Goal: Participate in discussion: Participate in discussion

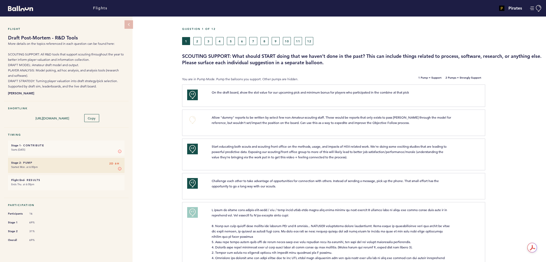
scroll to position [453, 0]
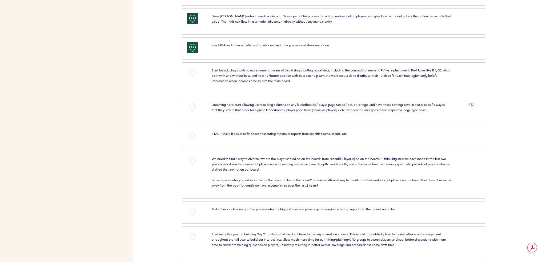
click at [307, 74] on p "Start introducing scouts to more numeric means of visualizing scouting report d…" at bounding box center [332, 75] width 240 height 16
click at [189, 67] on button "+0" at bounding box center [192, 72] width 11 height 11
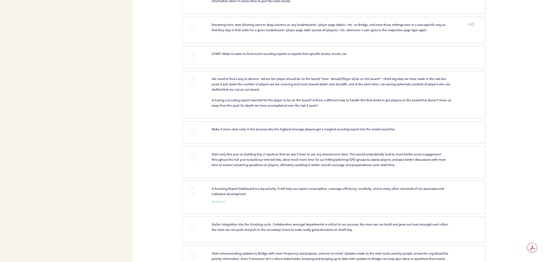
scroll to position [506, 0]
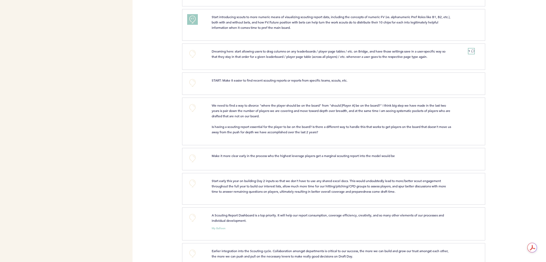
click at [473, 49] on icon at bounding box center [472, 50] width 3 height 3
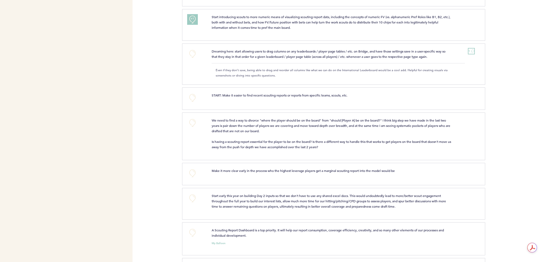
click at [471, 49] on icon at bounding box center [472, 50] width 3 height 3
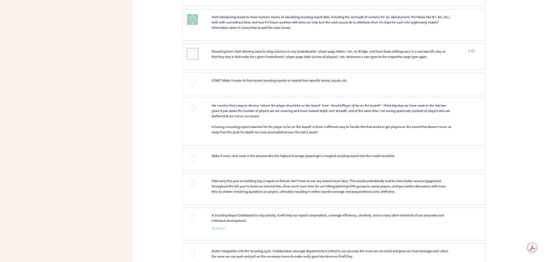
click at [189, 49] on button "+0" at bounding box center [192, 54] width 11 height 11
click at [195, 49] on button "+1" at bounding box center [192, 54] width 11 height 11
click at [195, 78] on button "+0" at bounding box center [192, 83] width 11 height 11
click at [195, 78] on button "+1" at bounding box center [192, 83] width 11 height 11
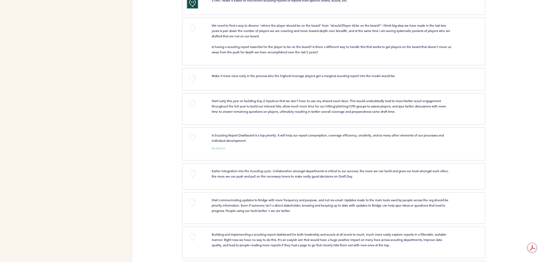
scroll to position [613, 0]
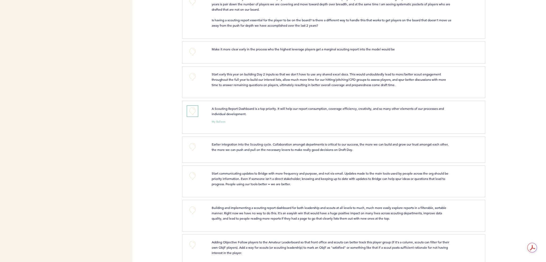
click at [195, 106] on button "+0" at bounding box center [192, 111] width 11 height 11
click at [191, 71] on button "+0" at bounding box center [192, 76] width 11 height 11
click at [0, 0] on span "+0" at bounding box center [0, 0] width 0 height 0
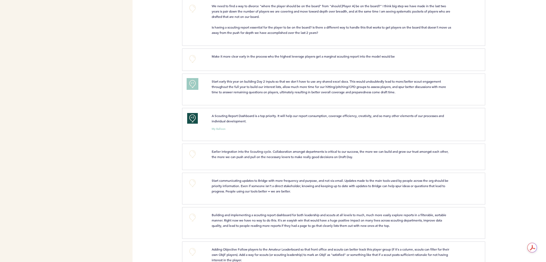
scroll to position [586, 0]
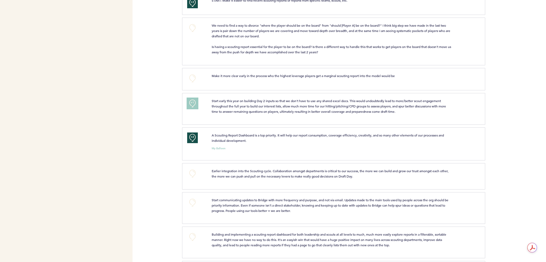
click at [197, 98] on button "+1" at bounding box center [192, 103] width 11 height 11
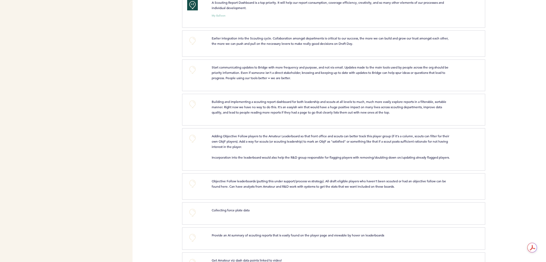
scroll to position [720, 0]
click at [191, 35] on button "+0" at bounding box center [192, 40] width 11 height 11
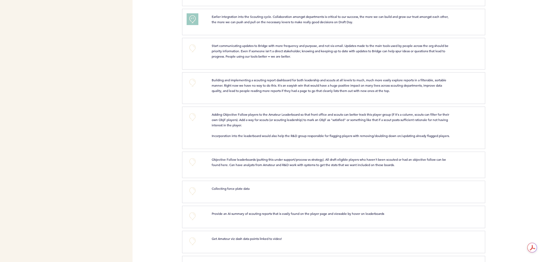
scroll to position [713, 0]
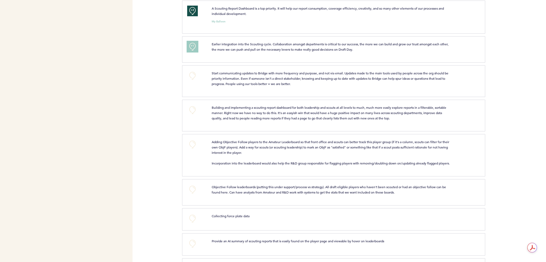
click at [196, 41] on button "+1" at bounding box center [192, 46] width 11 height 11
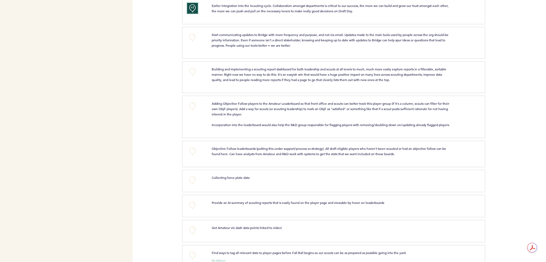
scroll to position [740, 0]
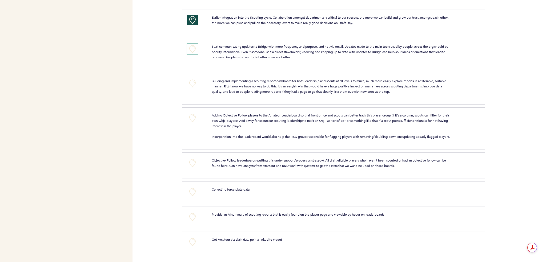
click at [195, 44] on button "+0" at bounding box center [192, 49] width 11 height 11
click at [195, 44] on button "+1" at bounding box center [192, 49] width 11 height 11
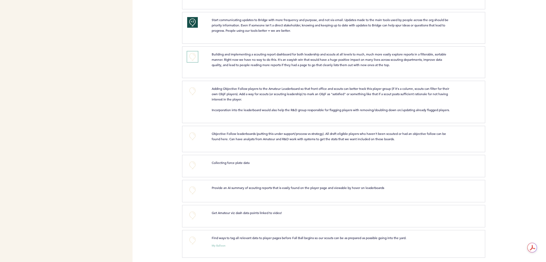
click at [196, 51] on button "+0" at bounding box center [192, 56] width 11 height 11
click at [191, 86] on button "+0" at bounding box center [192, 91] width 11 height 11
click at [0, 0] on span "+0" at bounding box center [0, 0] width 0 height 0
click at [188, 135] on button "+0" at bounding box center [192, 136] width 11 height 11
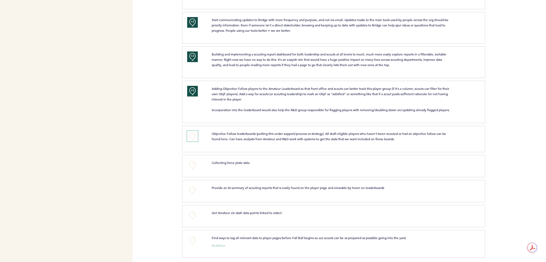
click at [188, 135] on button "+0" at bounding box center [192, 136] width 11 height 11
click at [195, 165] on button "+0" at bounding box center [192, 165] width 11 height 11
click at [195, 165] on button "+1" at bounding box center [192, 165] width 11 height 11
click at [189, 192] on button "+0" at bounding box center [192, 190] width 11 height 11
click at [191, 187] on span "+1" at bounding box center [193, 189] width 4 height 5
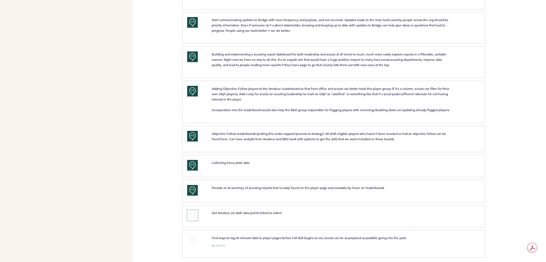
click at [195, 215] on button "+0" at bounding box center [192, 215] width 11 height 11
drag, startPoint x: 194, startPoint y: 212, endPoint x: 244, endPoint y: 226, distance: 52.1
click at [244, 226] on section "+1 Get Amateur viz dash data points linked to video! clear submit" at bounding box center [364, 217] width 364 height 25
click at [208, 235] on div "Find ways to tag all relevant data to player pages before Fall Ball begins so o…" at bounding box center [332, 237] width 248 height 5
click at [195, 236] on button "+0" at bounding box center [192, 240] width 11 height 11
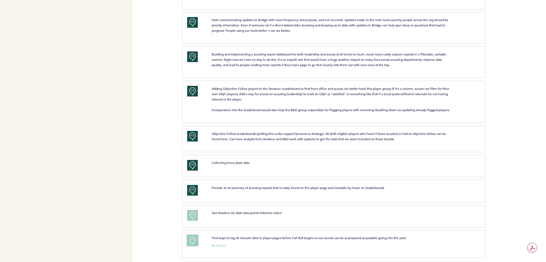
click at [195, 236] on button "+1" at bounding box center [192, 240] width 11 height 11
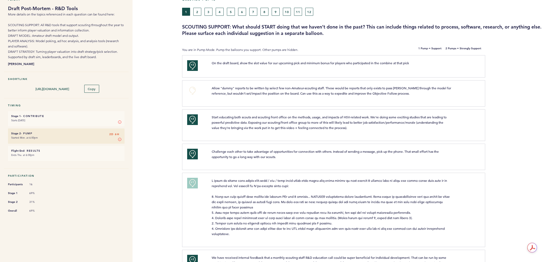
scroll to position [0, 0]
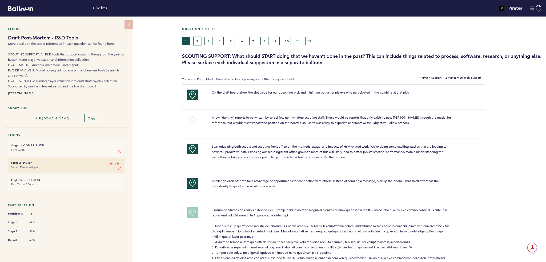
click at [198, 39] on button "2" at bounding box center [197, 41] width 8 height 8
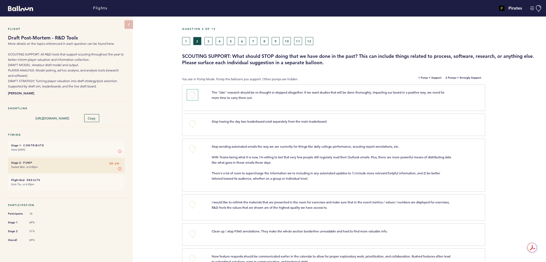
click at [190, 96] on button "+0" at bounding box center [192, 95] width 11 height 11
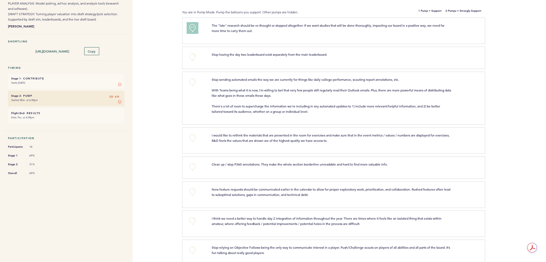
scroll to position [80, 0]
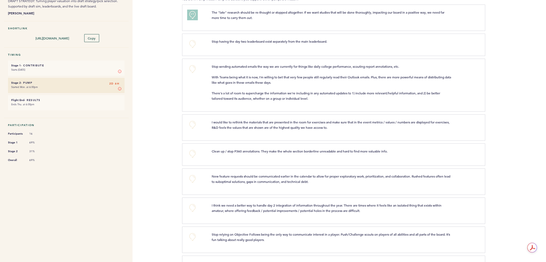
click at [198, 66] on div "+0" at bounding box center [195, 84] width 25 height 41
click at [195, 71] on button "+0" at bounding box center [192, 69] width 11 height 11
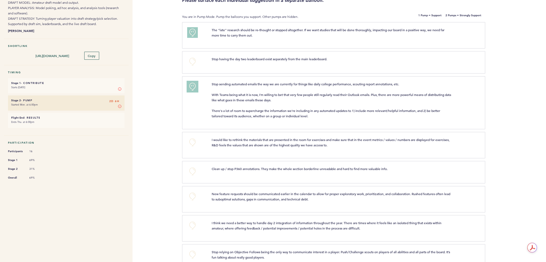
scroll to position [53, 0]
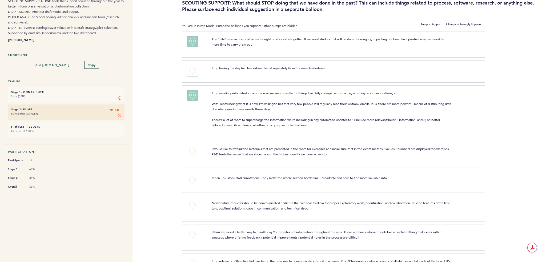
click at [193, 71] on button "+0" at bounding box center [192, 70] width 11 height 11
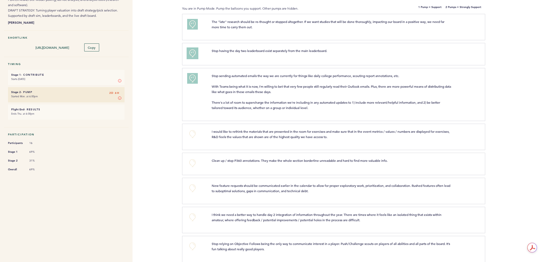
scroll to position [107, 0]
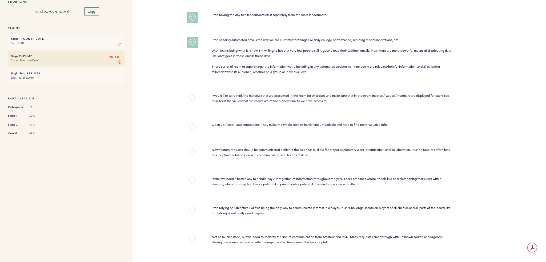
click at [198, 101] on div "+0" at bounding box center [195, 100] width 25 height 15
click at [188, 99] on button "+0" at bounding box center [192, 98] width 11 height 11
click at [191, 97] on span "+1" at bounding box center [193, 97] width 4 height 5
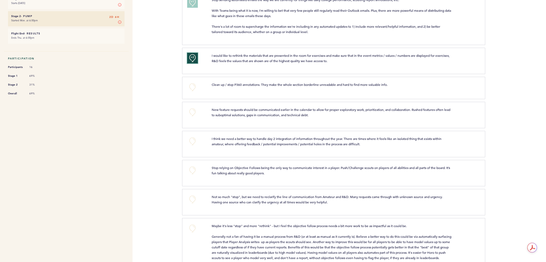
scroll to position [160, 0]
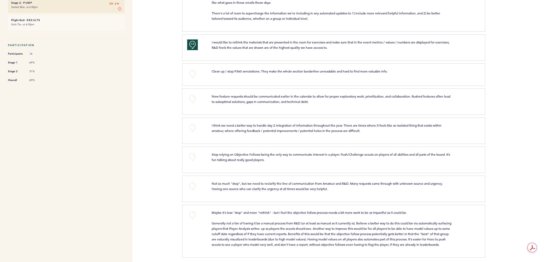
click at [200, 75] on div "+0" at bounding box center [195, 74] width 25 height 11
click at [194, 73] on button "+0" at bounding box center [192, 74] width 11 height 11
click at [0, 0] on span "+0" at bounding box center [0, 0] width 0 height 0
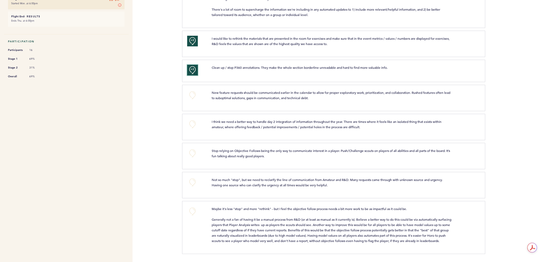
scroll to position [167, 0]
click at [235, 95] on p "New feature requests should be communicated earlier in the calendar to allow fo…" at bounding box center [332, 95] width 240 height 11
click at [184, 92] on div "+0" at bounding box center [195, 97] width 25 height 15
click at [191, 90] on button "+0" at bounding box center [192, 95] width 11 height 11
click at [192, 119] on button "+0" at bounding box center [192, 124] width 11 height 11
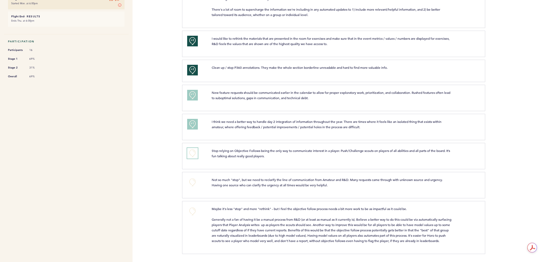
click at [196, 151] on button "+0" at bounding box center [192, 153] width 11 height 11
drag, startPoint x: 198, startPoint y: 147, endPoint x: 200, endPoint y: 149, distance: 3.0
click at [198, 148] on div "+1" at bounding box center [195, 155] width 25 height 15
click at [191, 150] on span "+1" at bounding box center [193, 152] width 4 height 5
click at [187, 177] on button "+0" at bounding box center [192, 182] width 11 height 11
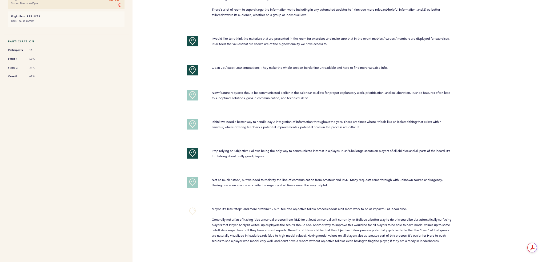
click at [275, 179] on span "Not so much "stop", but we need to reclarify the line of communication from Ama…" at bounding box center [328, 183] width 232 height 10
click at [191, 207] on button "+0" at bounding box center [192, 211] width 11 height 11
click at [186, 208] on div "+0" at bounding box center [195, 226] width 25 height 41
click at [194, 208] on button "+0" at bounding box center [192, 211] width 11 height 11
click at [200, 231] on div "+1" at bounding box center [195, 226] width 25 height 41
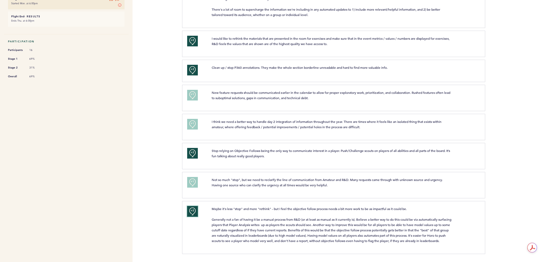
click at [194, 206] on button "+2" at bounding box center [192, 211] width 11 height 11
click at [195, 206] on button "+0" at bounding box center [192, 211] width 11 height 11
click at [207, 223] on div "+1" at bounding box center [195, 226] width 25 height 41
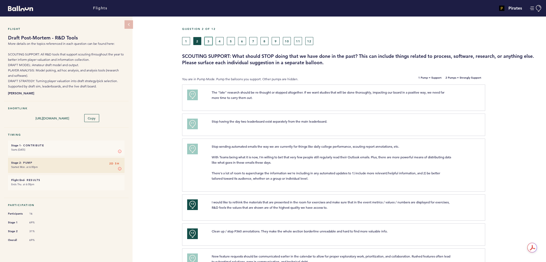
click at [210, 39] on button "3" at bounding box center [208, 41] width 8 height 8
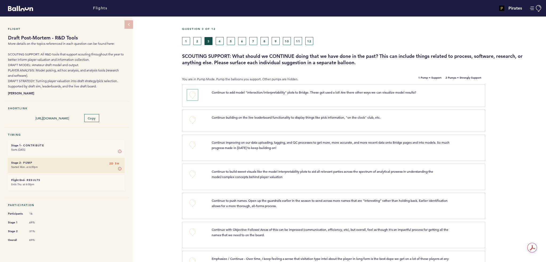
click at [187, 92] on button "+0" at bounding box center [192, 95] width 11 height 11
click at [193, 95] on span "+1" at bounding box center [193, 93] width 4 height 5
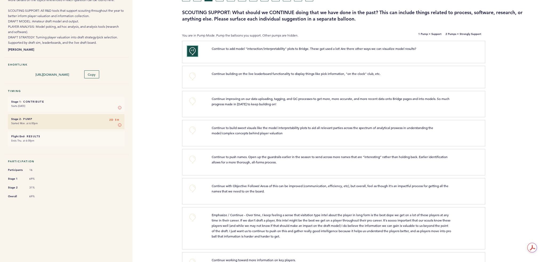
scroll to position [53, 0]
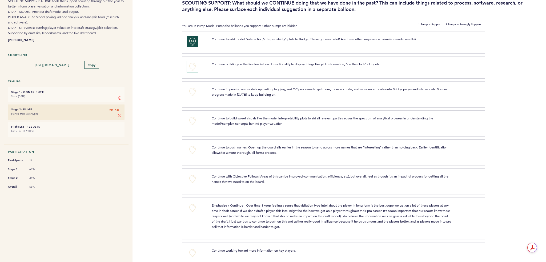
click at [191, 69] on button "+0" at bounding box center [192, 66] width 11 height 11
click at [192, 69] on button "+1" at bounding box center [192, 66] width 11 height 11
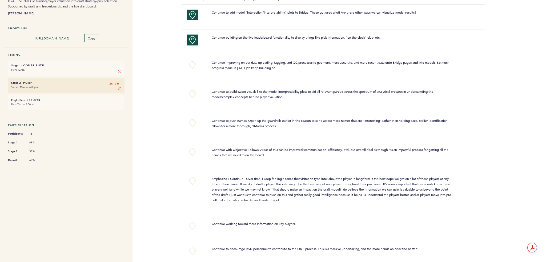
click at [192, 41] on button "+2" at bounding box center [192, 40] width 11 height 11
click at [192, 41] on button "+0" at bounding box center [192, 40] width 11 height 11
click at [199, 40] on div "+1" at bounding box center [195, 40] width 25 height 11
click at [196, 70] on button "+0" at bounding box center [192, 65] width 11 height 11
click at [196, 70] on button "+1" at bounding box center [192, 65] width 11 height 11
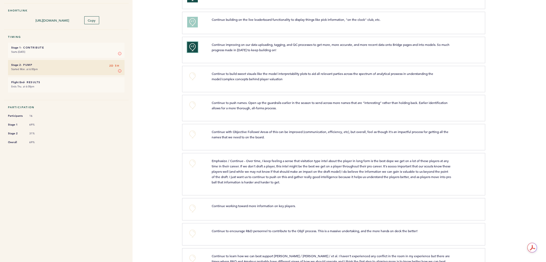
scroll to position [107, 0]
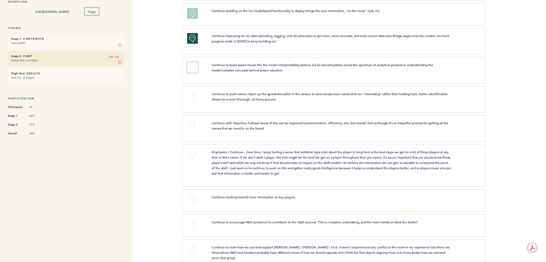
click at [192, 69] on button "+0" at bounding box center [192, 67] width 11 height 11
click at [195, 100] on button "+0" at bounding box center [192, 96] width 11 height 11
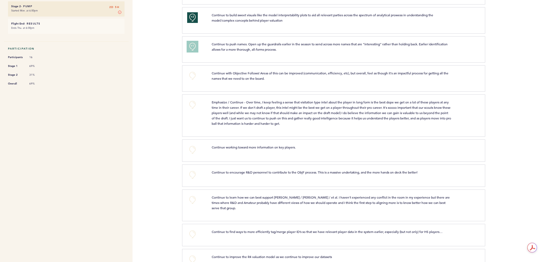
scroll to position [160, 0]
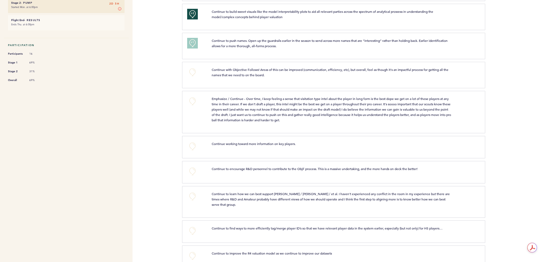
click at [186, 72] on div "+0" at bounding box center [195, 74] width 25 height 15
click at [194, 73] on button "+0" at bounding box center [192, 72] width 11 height 11
click at [195, 74] on button "+1" at bounding box center [192, 72] width 11 height 11
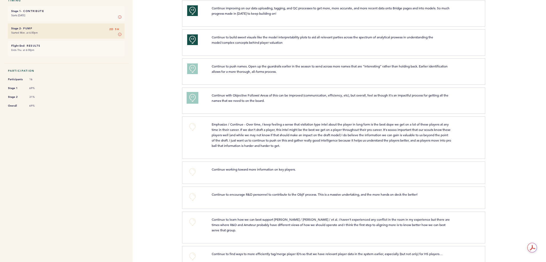
scroll to position [80, 0]
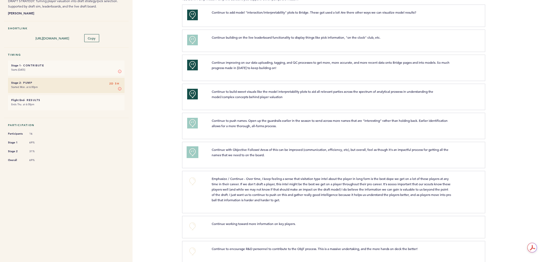
click at [190, 151] on button "+1" at bounding box center [192, 152] width 11 height 11
click at [193, 123] on span "+1" at bounding box center [193, 122] width 4 height 5
click at [195, 45] on button "+1" at bounding box center [192, 40] width 11 height 11
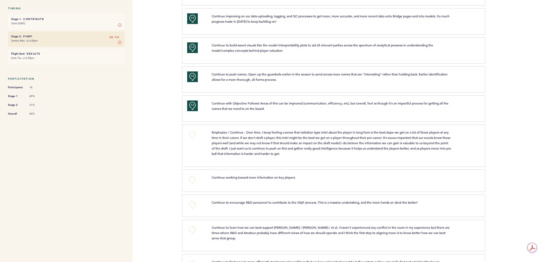
scroll to position [167, 0]
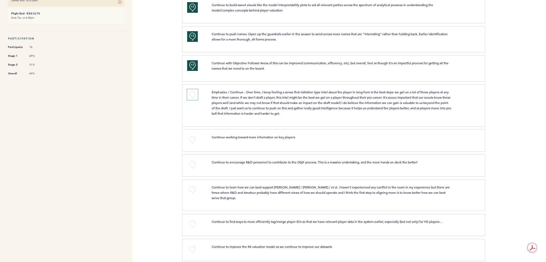
click at [191, 91] on button "+0" at bounding box center [192, 94] width 11 height 11
click at [0, 0] on span "+0" at bounding box center [0, 0] width 0 height 0
click at [194, 145] on div "+0 Continue working toward more information on key players. clear submit" at bounding box center [333, 140] width 303 height 22
click at [190, 139] on button "+0" at bounding box center [192, 139] width 11 height 11
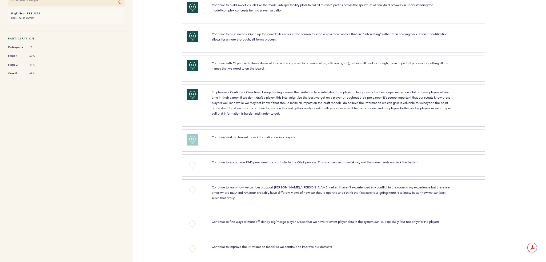
click at [190, 139] on button "+1" at bounding box center [192, 139] width 11 height 11
click at [224, 172] on div "+0 Continue to encourage R&D personnel to contribute to the ObjF process. This …" at bounding box center [333, 165] width 303 height 22
click at [199, 163] on div "+0" at bounding box center [195, 164] width 25 height 11
click at [195, 164] on button "+0" at bounding box center [192, 164] width 11 height 11
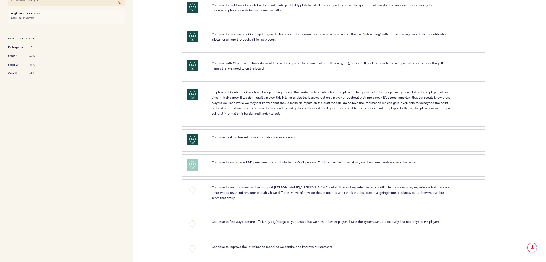
click at [195, 164] on button "+1" at bounding box center [192, 164] width 11 height 11
click at [246, 197] on div "Continue to learn how we can best support [PERSON_NAME] / [PERSON_NAME] / et al…" at bounding box center [343, 194] width 271 height 20
click at [190, 162] on button "+1" at bounding box center [192, 164] width 11 height 11
click at [253, 191] on span "Continue to learn how we can best support [PERSON_NAME] / [PERSON_NAME] / et al…" at bounding box center [331, 192] width 239 height 15
click at [193, 190] on button "+0" at bounding box center [192, 189] width 11 height 11
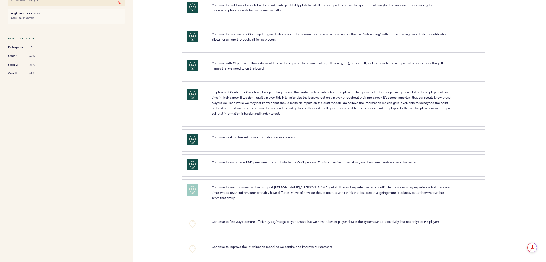
click at [193, 190] on span "+1" at bounding box center [193, 188] width 4 height 5
click at [199, 219] on div "+0" at bounding box center [195, 224] width 25 height 11
click at [194, 219] on button "+0" at bounding box center [192, 224] width 11 height 11
click at [0, 0] on span "+0" at bounding box center [0, 0] width 0 height 0
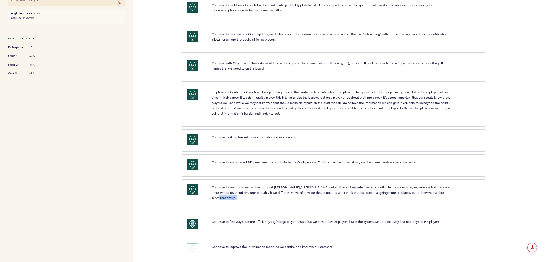
click at [196, 244] on button "+0" at bounding box center [192, 249] width 11 height 11
click at [196, 244] on button "+1" at bounding box center [192, 249] width 11 height 11
click at [383, 255] on section "+2 Continue to improve the R4 valuation model as we continue to improve our dat…" at bounding box center [364, 251] width 364 height 25
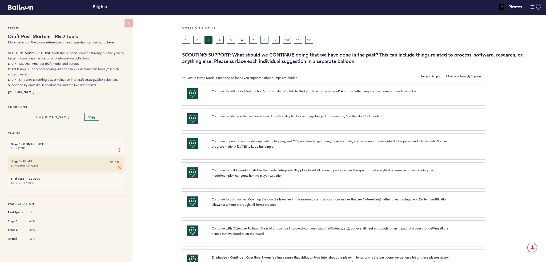
scroll to position [0, 0]
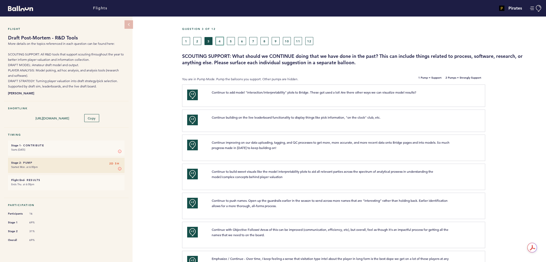
click at [218, 42] on button "4" at bounding box center [220, 41] width 8 height 8
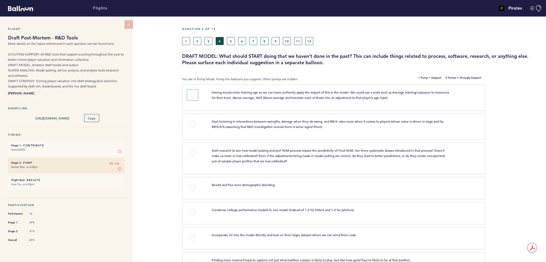
click at [195, 92] on button "+0" at bounding box center [192, 95] width 11 height 11
click at [195, 91] on button "+1" at bounding box center [192, 95] width 11 height 11
click at [193, 91] on span "+2" at bounding box center [193, 93] width 4 height 5
click at [193, 91] on button "+0" at bounding box center [192, 95] width 11 height 11
click at [239, 127] on span "Start factoring in interactions between swing%s, damage when they do swing, and…" at bounding box center [328, 124] width 233 height 10
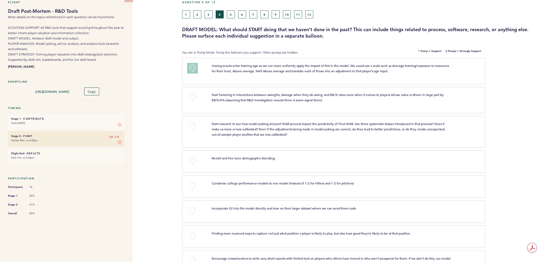
scroll to position [53, 0]
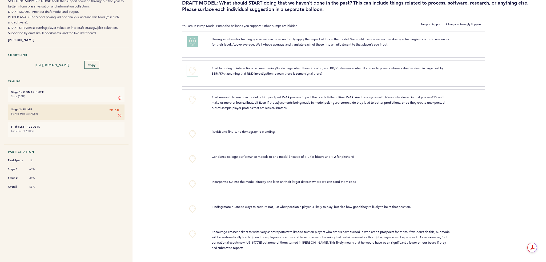
click at [195, 73] on button "+0" at bounding box center [192, 70] width 11 height 11
click at [247, 108] on span "Start research to see how model poking and pref WAR process impact the predicti…" at bounding box center [329, 102] width 234 height 15
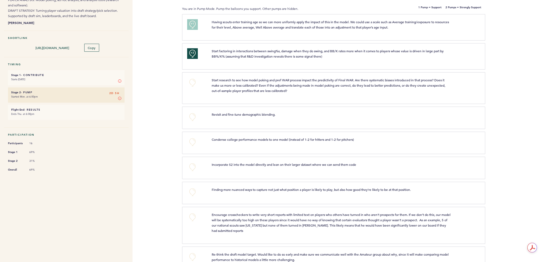
scroll to position [80, 0]
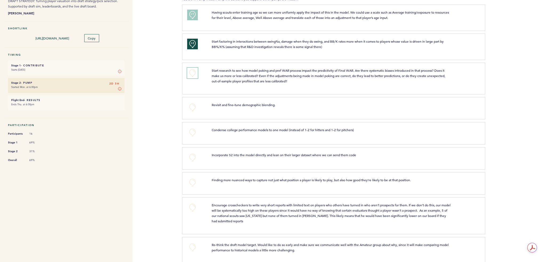
click at [192, 71] on button "+0" at bounding box center [192, 73] width 11 height 11
click at [192, 71] on span "+1" at bounding box center [193, 72] width 4 height 5
click at [239, 74] on span "Start research to see how model poking and pref WAR process impact the predicti…" at bounding box center [329, 75] width 234 height 15
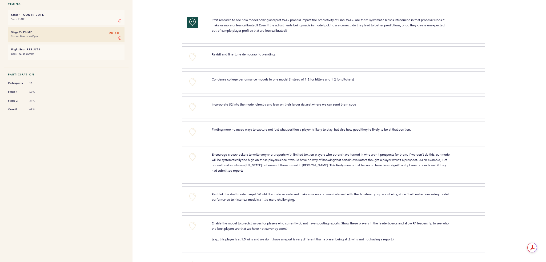
scroll to position [133, 0]
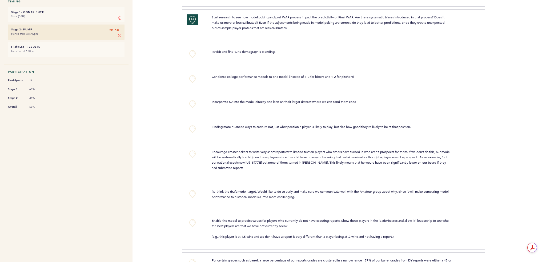
click at [198, 56] on div "+0" at bounding box center [195, 54] width 25 height 11
click at [194, 56] on button "+0" at bounding box center [192, 54] width 11 height 11
click at [228, 74] on span "Condense college performance models to one model (instead of 1-2 for hitters an…" at bounding box center [283, 76] width 142 height 4
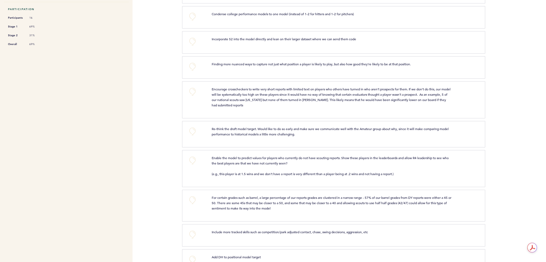
scroll to position [187, 0]
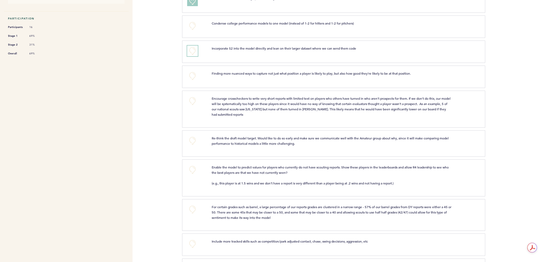
click at [197, 51] on button "+0" at bounding box center [192, 51] width 11 height 11
click at [250, 71] on span "Finding more nuanced ways to capture not just what position a player is likely …" at bounding box center [311, 73] width 199 height 4
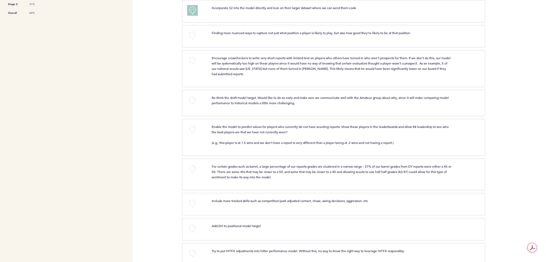
scroll to position [240, 0]
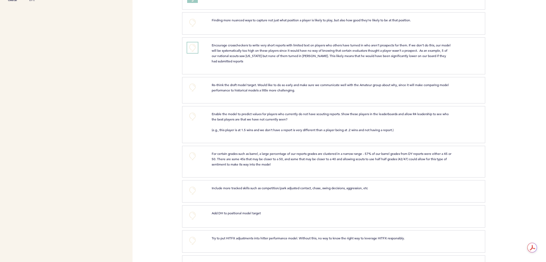
click at [190, 47] on button "+0" at bounding box center [192, 47] width 11 height 11
click at [190, 47] on button "+1" at bounding box center [192, 47] width 11 height 11
click at [249, 54] on span "Encourage crosscheckers to write very short reports with limited text on player…" at bounding box center [332, 53] width 240 height 20
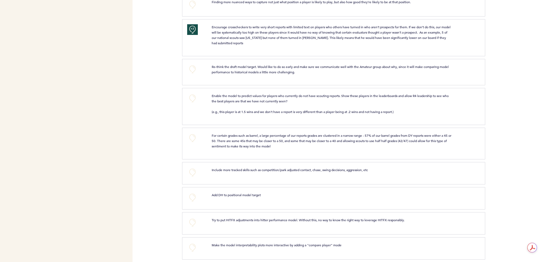
scroll to position [267, 0]
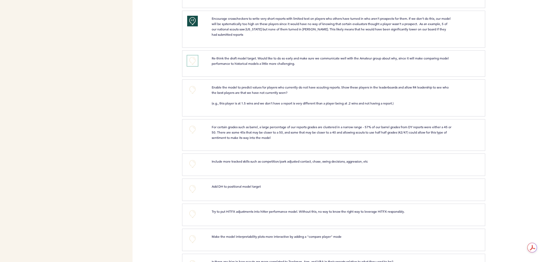
click at [196, 61] on button "+0" at bounding box center [192, 60] width 11 height 11
click at [239, 85] on span "Enable the model to predict values for players who currently do not have scouti…" at bounding box center [331, 95] width 238 height 20
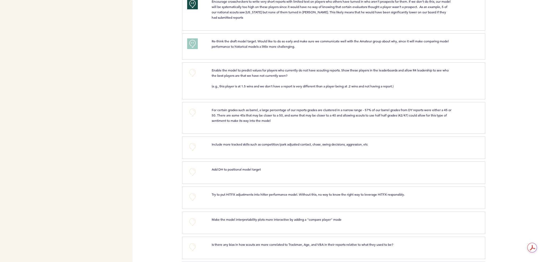
scroll to position [293, 0]
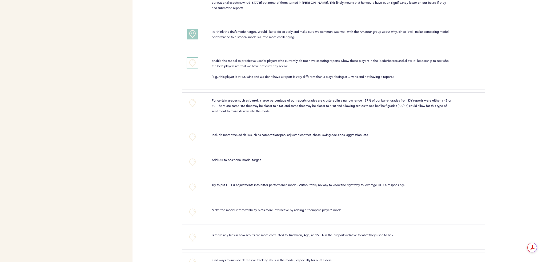
click at [196, 63] on button "+0" at bounding box center [192, 63] width 11 height 11
click at [264, 90] on section "+1 Enable the model to predict values for players who currently do not have sco…" at bounding box center [364, 73] width 364 height 40
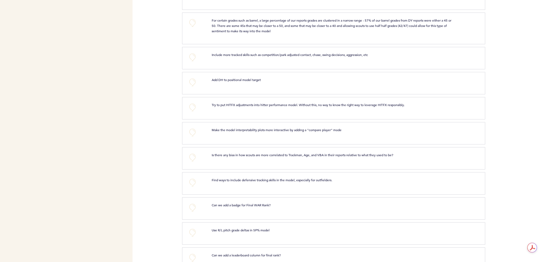
scroll to position [400, 0]
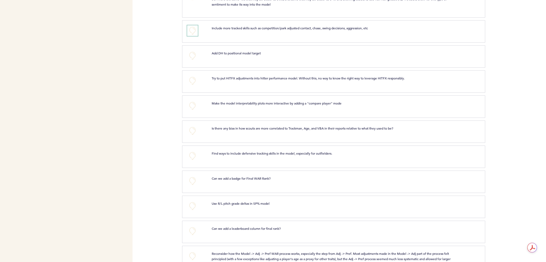
click at [191, 30] on button "+0" at bounding box center [192, 30] width 11 height 11
click at [236, 52] on span "Add DH to positional model target" at bounding box center [236, 53] width 49 height 4
click at [196, 51] on button "+0" at bounding box center [192, 55] width 11 height 11
click at [196, 52] on button "+1" at bounding box center [192, 55] width 11 height 11
click at [245, 51] on span "Add DH to positional model target" at bounding box center [236, 53] width 49 height 4
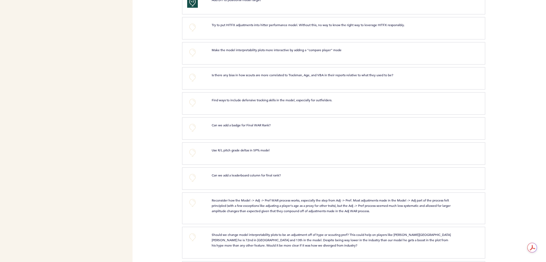
scroll to position [427, 0]
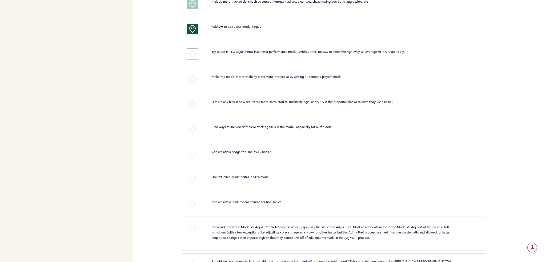
click at [195, 51] on button "+0" at bounding box center [192, 54] width 11 height 11
click at [260, 75] on span "Make the model interpretability plots more interactive by adding a "compare pla…" at bounding box center [277, 76] width 130 height 4
click at [191, 51] on span "+1" at bounding box center [193, 53] width 4 height 5
click at [244, 74] on span "Make the model interpretability plots more interactive by adding a "compare pla…" at bounding box center [277, 76] width 130 height 4
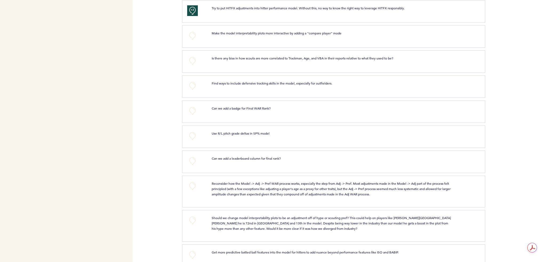
scroll to position [480, 0]
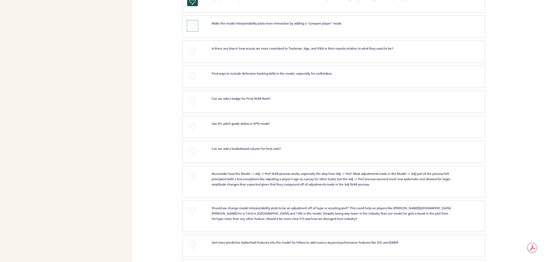
click at [191, 26] on button "+0" at bounding box center [192, 26] width 11 height 11
click at [193, 50] on button "+0" at bounding box center [192, 51] width 11 height 11
click at [241, 73] on span "Find ways to include defensive tracking skills in the model, especially for out…" at bounding box center [272, 73] width 120 height 4
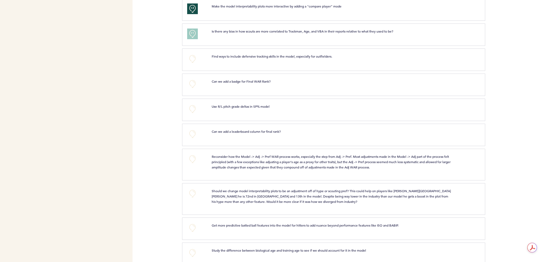
scroll to position [506, 0]
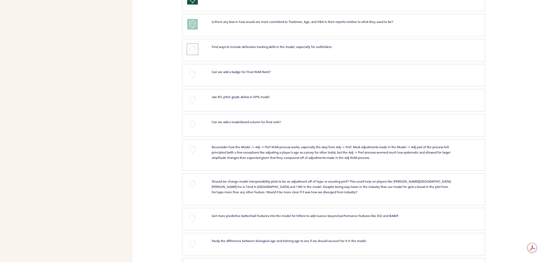
click at [196, 48] on button "+0" at bounding box center [192, 49] width 11 height 11
click at [196, 48] on button "+1" at bounding box center [192, 49] width 11 height 11
click at [239, 70] on span "Can we add a badge for Final WAR Rank?" at bounding box center [241, 72] width 59 height 4
click at [188, 70] on button "+0" at bounding box center [192, 74] width 11 height 11
click at [188, 70] on button "+1" at bounding box center [192, 74] width 11 height 11
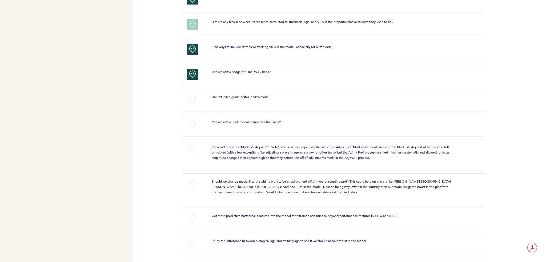
click at [253, 70] on span "Can we add a badge for Final WAR Rank?" at bounding box center [241, 72] width 59 height 4
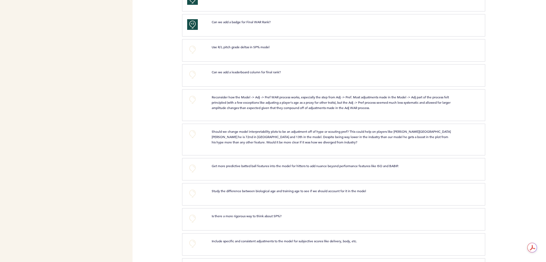
scroll to position [560, 0]
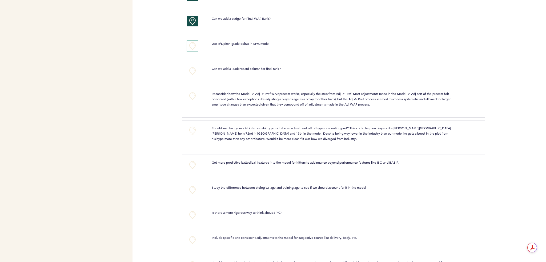
click at [195, 45] on button "+0" at bounding box center [192, 46] width 11 height 11
click at [236, 66] on span "Can we add a leaderboard column for final rank?" at bounding box center [246, 68] width 69 height 4
click at [203, 46] on div "+1" at bounding box center [195, 46] width 25 height 11
click at [197, 47] on button "+1" at bounding box center [192, 46] width 11 height 11
click at [228, 67] on span "Can we add a leaderboard column for final rank?" at bounding box center [246, 68] width 69 height 4
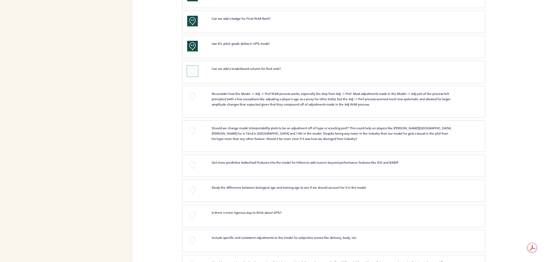
click at [195, 68] on button "+0" at bounding box center [192, 71] width 11 height 11
click at [255, 96] on span "Reconsider how the Model -> Adj -> Pref WAR process works, especially the step …" at bounding box center [332, 98] width 240 height 15
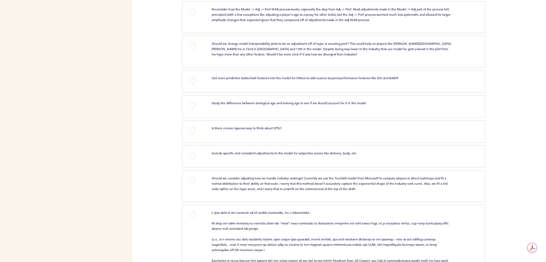
scroll to position [613, 0]
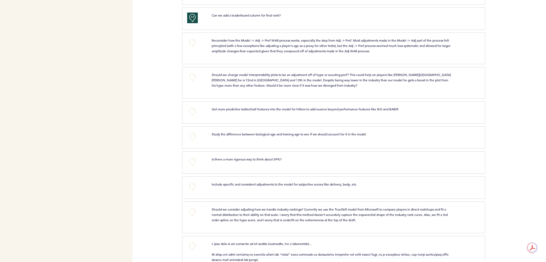
click at [199, 106] on div "+0" at bounding box center [195, 111] width 25 height 11
click at [192, 108] on button "+0" at bounding box center [192, 111] width 11 height 11
click at [192, 108] on span "+1" at bounding box center [193, 110] width 4 height 5
click at [243, 136] on div "Study the difference between biological age and training age to see if we shoul…" at bounding box center [343, 136] width 271 height 11
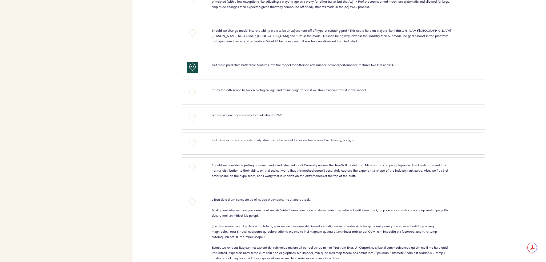
scroll to position [666, 0]
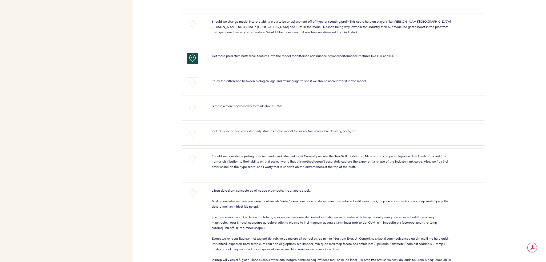
click at [196, 82] on button "+0" at bounding box center [192, 83] width 11 height 11
click at [196, 82] on button "+1" at bounding box center [192, 83] width 11 height 11
click at [246, 108] on div "Is there a more rigorous way to think about SP%? clear submit" at bounding box center [343, 108] width 271 height 11
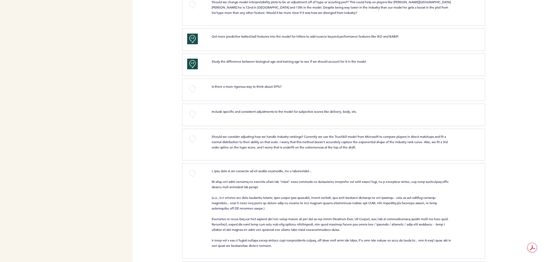
scroll to position [720, 0]
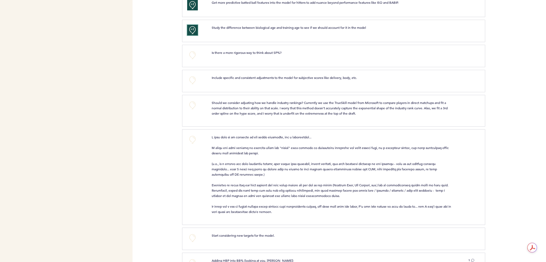
click at [188, 29] on button "+2" at bounding box center [192, 30] width 11 height 11
click at [188, 29] on button "+0" at bounding box center [192, 30] width 11 height 11
click at [191, 56] on button "+0" at bounding box center [192, 55] width 11 height 11
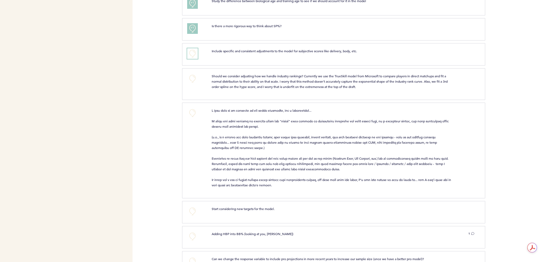
click at [196, 49] on button "+0" at bounding box center [192, 53] width 11 height 11
click at [232, 74] on span "Should we consider adjusting how we handle industry rankings? Currently we use …" at bounding box center [330, 81] width 237 height 15
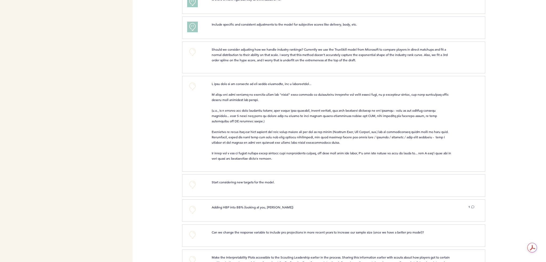
click at [196, 55] on div "+0" at bounding box center [195, 57] width 25 height 20
click at [195, 48] on button "+0" at bounding box center [192, 52] width 11 height 11
click at [188, 52] on button "+1" at bounding box center [192, 52] width 11 height 11
click at [253, 114] on p at bounding box center [332, 121] width 240 height 80
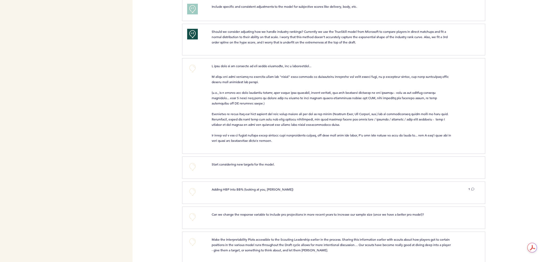
scroll to position [800, 0]
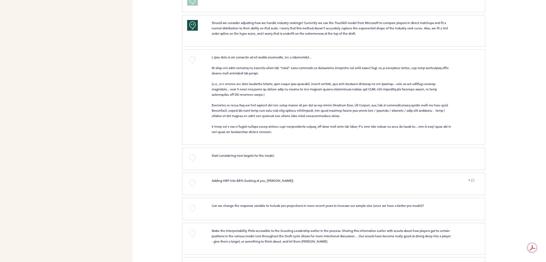
click at [190, 49] on div "+0 clear submit" at bounding box center [333, 97] width 303 height 96
click at [191, 56] on button "+0" at bounding box center [192, 59] width 11 height 11
click at [191, 56] on span "+1" at bounding box center [193, 58] width 4 height 5
click at [246, 114] on p at bounding box center [332, 94] width 240 height 80
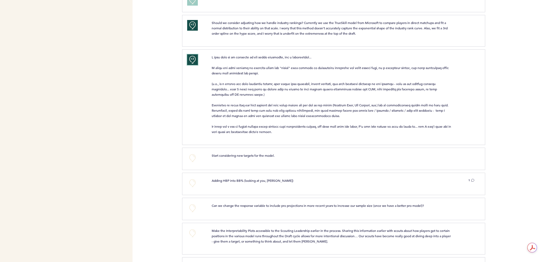
drag, startPoint x: 192, startPoint y: 58, endPoint x: 198, endPoint y: 58, distance: 6.7
click at [196, 59] on button "+2" at bounding box center [192, 59] width 11 height 11
click at [193, 58] on button "+0" at bounding box center [192, 59] width 11 height 11
click at [260, 94] on p at bounding box center [332, 94] width 240 height 80
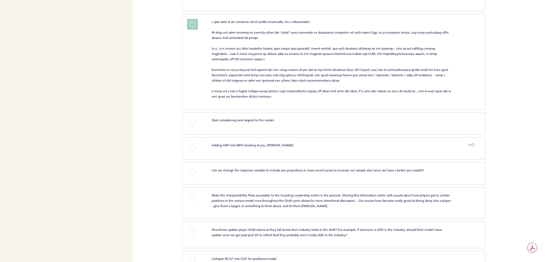
scroll to position [880, 0]
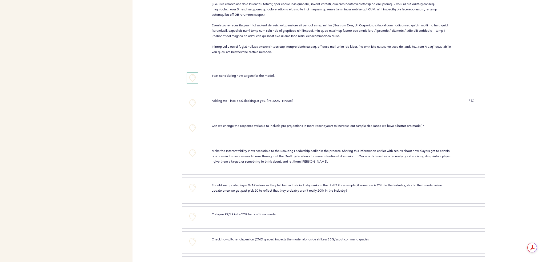
click at [195, 75] on button "+0" at bounding box center [192, 78] width 11 height 11
click at [237, 102] on div "Adding HBP into BB% (looking at you, [PERSON_NAME]) 1 Elite work. clear submit" at bounding box center [343, 103] width 271 height 11
click at [190, 104] on button "+0" at bounding box center [192, 103] width 11 height 11
click at [471, 98] on button "1" at bounding box center [471, 100] width 6 height 5
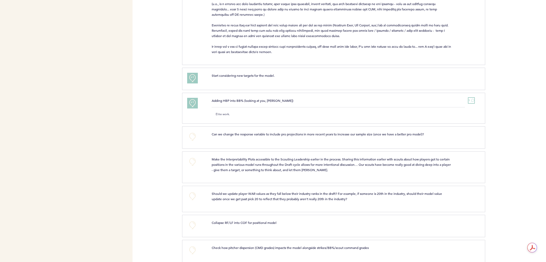
click at [471, 98] on button "1" at bounding box center [471, 100] width 6 height 5
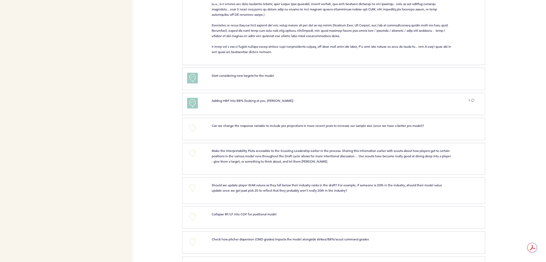
click at [232, 99] on span "Adding HBP into BB% (looking at you, [PERSON_NAME])" at bounding box center [253, 100] width 82 height 4
drag, startPoint x: 199, startPoint y: 123, endPoint x: 195, endPoint y: 123, distance: 3.5
click at [195, 123] on div "+0" at bounding box center [195, 128] width 25 height 11
click at [194, 123] on button "+0" at bounding box center [192, 128] width 11 height 11
click at [246, 155] on p "Make the Interpretability Plots accessible to the Scouting Leadership earlier i…" at bounding box center [332, 156] width 240 height 16
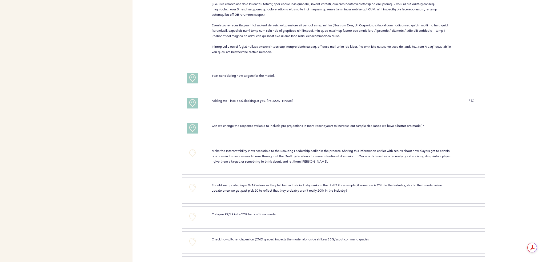
scroll to position [933, 0]
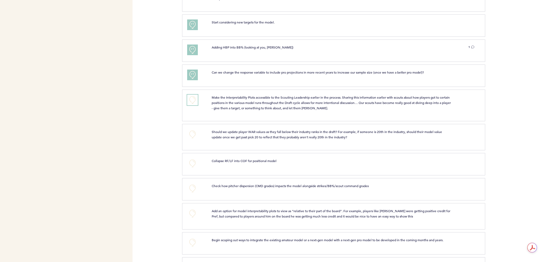
click at [192, 95] on button "+0" at bounding box center [192, 100] width 11 height 11
click at [192, 96] on span "+1" at bounding box center [193, 98] width 4 height 5
click at [283, 134] on span "Should we update player WAR values as they fall below their industry ranks in t…" at bounding box center [327, 135] width 231 height 10
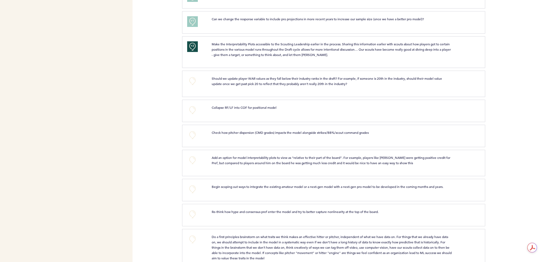
scroll to position [1013, 0]
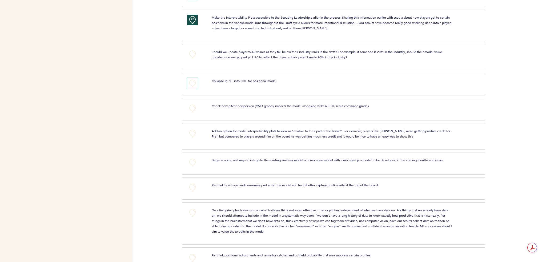
click at [197, 80] on button "+0" at bounding box center [192, 83] width 11 height 11
click at [195, 80] on button "+1" at bounding box center [192, 83] width 11 height 11
click at [267, 99] on div "+0 Check how pitcher dispersion (CMD grades) impacts the model alongside strike…" at bounding box center [333, 109] width 303 height 22
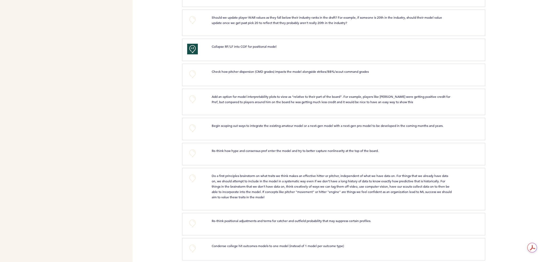
scroll to position [1040, 0]
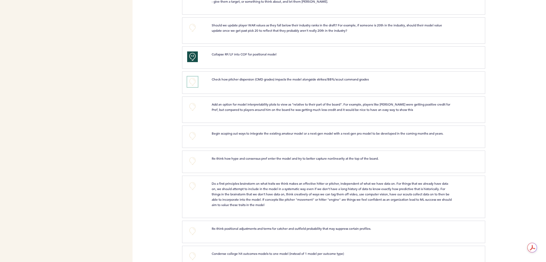
click at [197, 77] on button "+0" at bounding box center [192, 82] width 11 height 11
click at [197, 77] on button "+1" at bounding box center [192, 82] width 11 height 11
click at [277, 110] on div "Add an option for model interpretability plots to view as “relative to their pa…" at bounding box center [343, 109] width 271 height 15
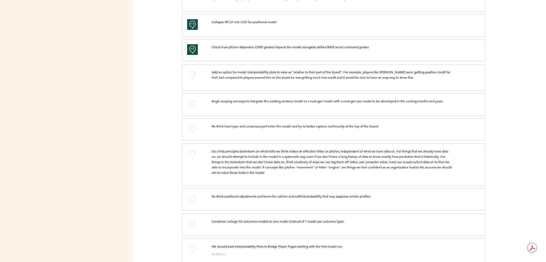
scroll to position [1093, 0]
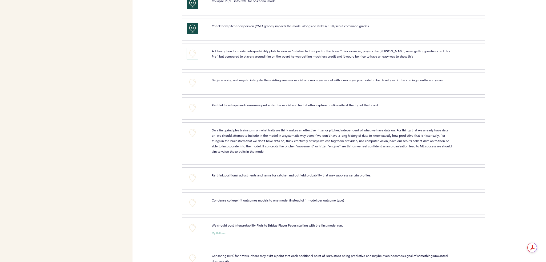
click at [192, 52] on button "+0" at bounding box center [192, 53] width 11 height 11
click at [192, 50] on span "+1" at bounding box center [193, 52] width 4 height 5
click at [225, 78] on span "Begin scoping out ways to integrate the existing amateur model or a next-gen mo…" at bounding box center [328, 80] width 232 height 4
click at [288, 103] on span "Re-think how hype and consensus pref enter the model and try to better capture …" at bounding box center [295, 105] width 167 height 4
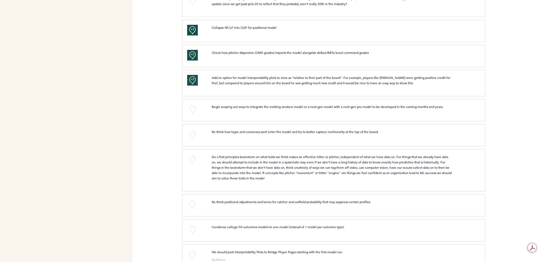
scroll to position [1078, 0]
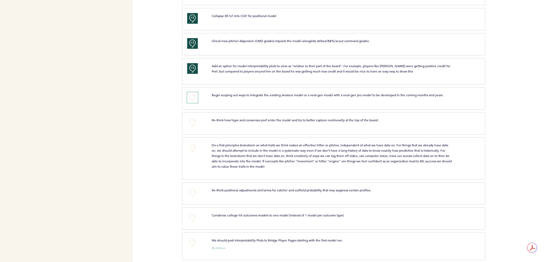
click at [195, 96] on button "+0" at bounding box center [192, 97] width 11 height 11
click at [235, 119] on div "Re-think how hype and consensus pref enter the model and try to better capture …" at bounding box center [343, 122] width 271 height 11
click at [194, 117] on button "+0" at bounding box center [192, 122] width 11 height 11
click at [237, 144] on span "Do a first principles brainstorm on what traits we think makes an effective hit…" at bounding box center [332, 156] width 241 height 26
click at [187, 117] on div "+1" at bounding box center [195, 122] width 25 height 11
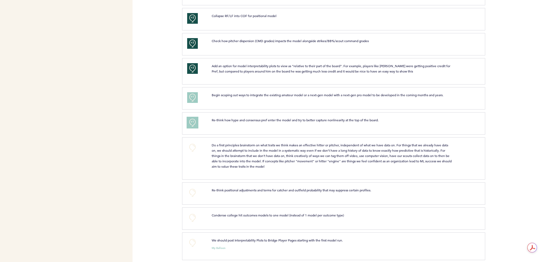
click at [191, 119] on span "+1" at bounding box center [193, 121] width 4 height 5
click at [261, 163] on span "Do a first principles brainstorm on what traits we think makes an effective hit…" at bounding box center [332, 156] width 241 height 26
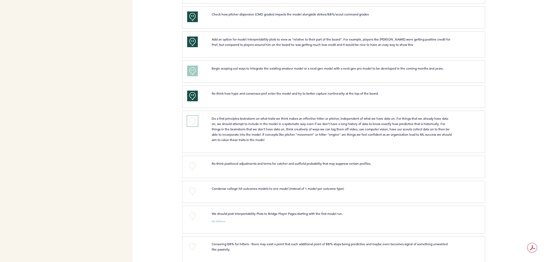
drag, startPoint x: 195, startPoint y: 116, endPoint x: 198, endPoint y: 114, distance: 3.3
click at [197, 116] on button "+0" at bounding box center [192, 121] width 11 height 11
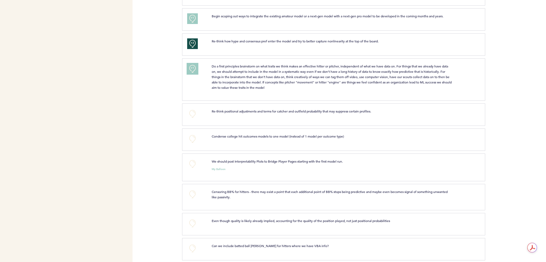
scroll to position [1158, 0]
click at [193, 108] on button "+0" at bounding box center [192, 112] width 11 height 11
click at [184, 102] on div "+1 Re-think positional adjustments and terms for catcher and outfield probabili…" at bounding box center [333, 113] width 303 height 22
click at [191, 109] on span "+1" at bounding box center [193, 111] width 4 height 5
click at [244, 133] on span "Condense college hit outcomes models to one model (instead of 1 model per outco…" at bounding box center [278, 135] width 132 height 4
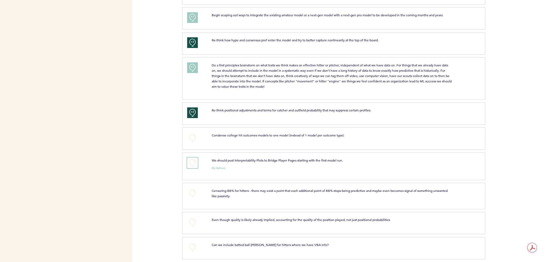
click at [194, 163] on button "+0" at bounding box center [192, 163] width 11 height 11
click at [194, 163] on button "+1" at bounding box center [192, 163] width 11 height 11
click at [190, 132] on button "+0" at bounding box center [192, 137] width 11 height 11
click at [191, 134] on span "+1" at bounding box center [193, 136] width 4 height 5
click at [195, 135] on button "+2" at bounding box center [192, 137] width 11 height 11
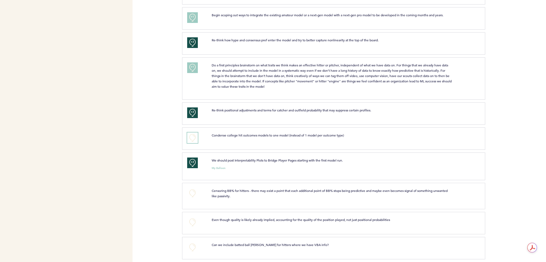
click at [195, 135] on button "+0" at bounding box center [192, 137] width 11 height 11
click at [200, 137] on div "+0" at bounding box center [195, 137] width 25 height 11
click at [188, 134] on button "+0" at bounding box center [192, 137] width 11 height 11
click at [197, 188] on button "+0" at bounding box center [192, 193] width 11 height 11
click at [193, 193] on button "+1" at bounding box center [192, 193] width 11 height 11
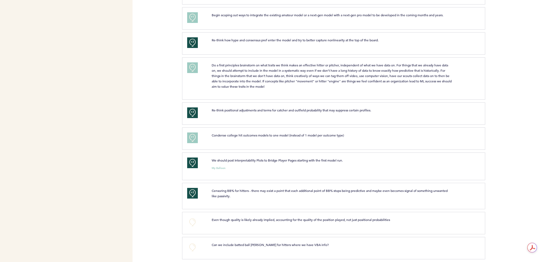
click at [263, 222] on div "Even though quality is likely already implied, accounting for the quality of th…" at bounding box center [343, 222] width 271 height 11
drag, startPoint x: 196, startPoint y: 216, endPoint x: 203, endPoint y: 219, distance: 7.4
click at [196, 217] on button "+0" at bounding box center [192, 222] width 11 height 11
click at [247, 218] on span "Even though quality is likely already implied, accounting for the quality of th…" at bounding box center [301, 220] width 178 height 4
click at [196, 246] on button "+0" at bounding box center [192, 247] width 11 height 11
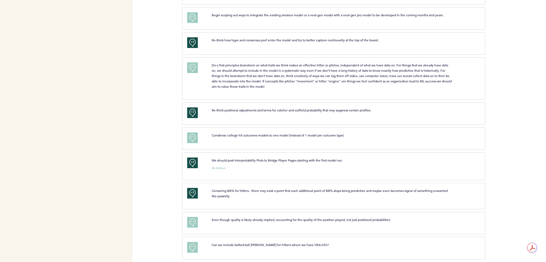
click at [277, 219] on div "Even though quality is likely already implied, accounting for the quality of th…" at bounding box center [343, 222] width 271 height 11
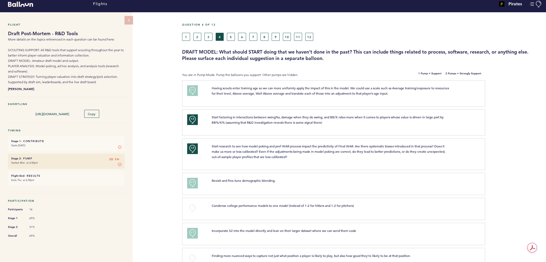
scroll to position [0, 0]
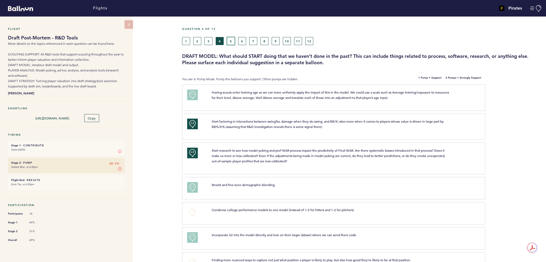
click at [230, 38] on button "5" at bounding box center [231, 41] width 8 height 8
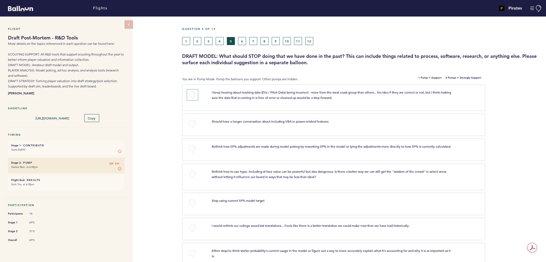
click at [189, 95] on button "+0" at bounding box center [192, 95] width 11 height 11
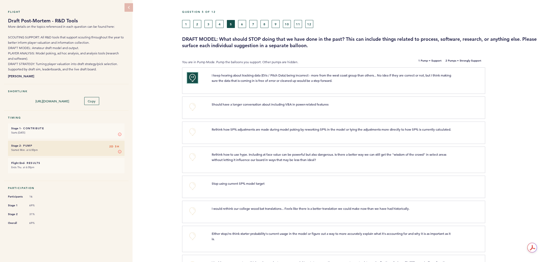
scroll to position [27, 0]
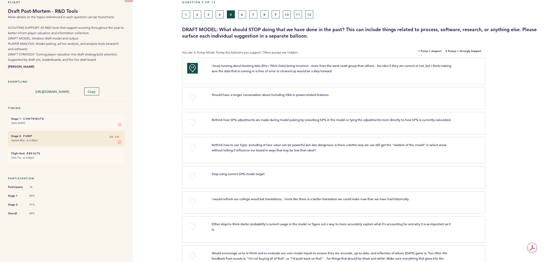
click at [187, 98] on div "+0" at bounding box center [195, 97] width 25 height 11
click at [195, 97] on button "+0" at bounding box center [192, 97] width 11 height 11
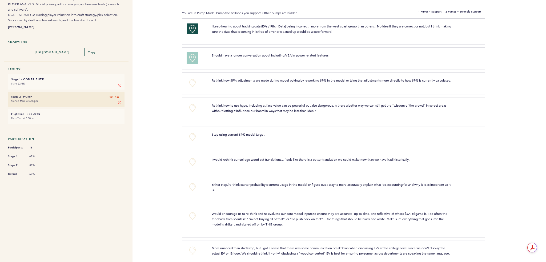
scroll to position [53, 0]
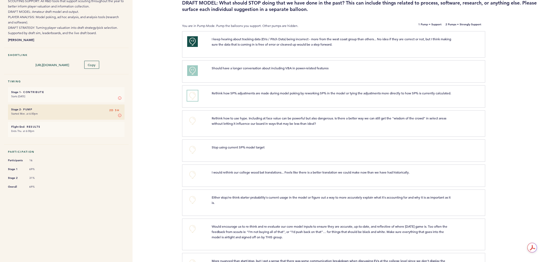
click at [192, 94] on button "+0" at bounding box center [192, 95] width 11 height 11
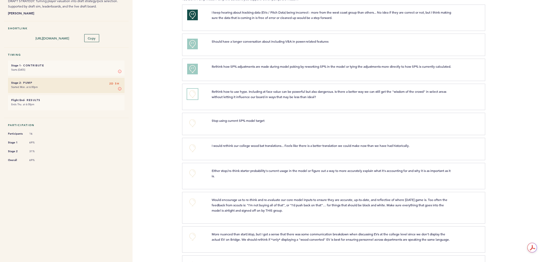
click at [194, 97] on button "+0" at bounding box center [192, 94] width 11 height 11
click at [194, 96] on span "+1" at bounding box center [193, 93] width 4 height 5
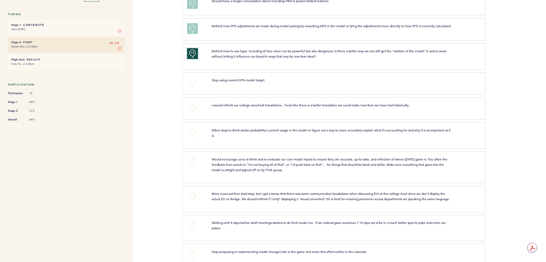
scroll to position [133, 0]
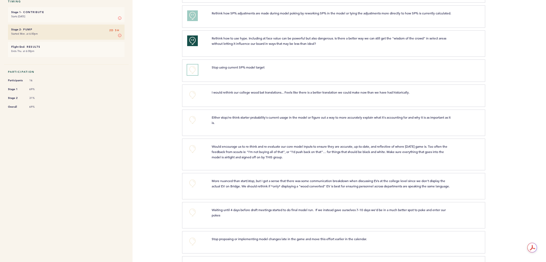
click at [194, 75] on button "+0" at bounding box center [192, 70] width 11 height 11
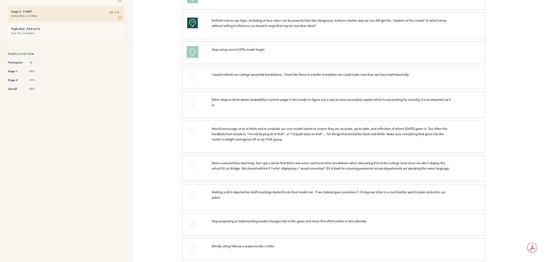
scroll to position [160, 0]
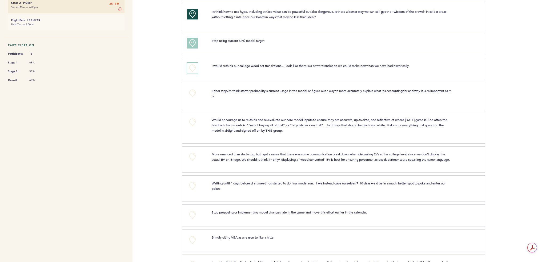
click at [194, 72] on button "+0" at bounding box center [192, 68] width 11 height 11
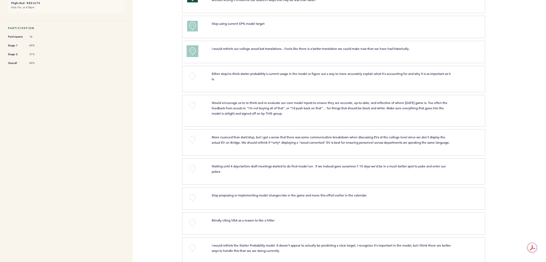
scroll to position [187, 0]
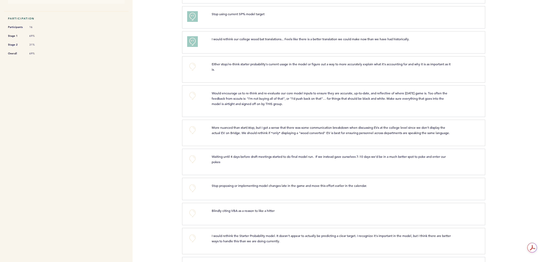
click at [198, 76] on div "+0" at bounding box center [195, 68] width 25 height 15
click at [192, 67] on button "+0" at bounding box center [192, 66] width 11 height 11
click at [195, 71] on button "+1" at bounding box center [192, 66] width 11 height 11
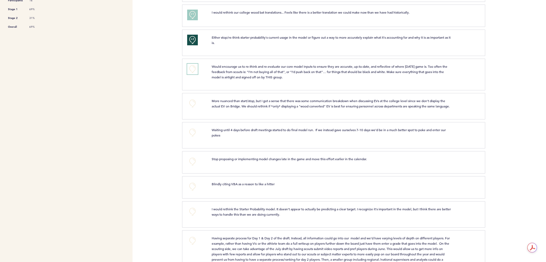
click at [195, 72] on button "+0" at bounding box center [192, 69] width 11 height 11
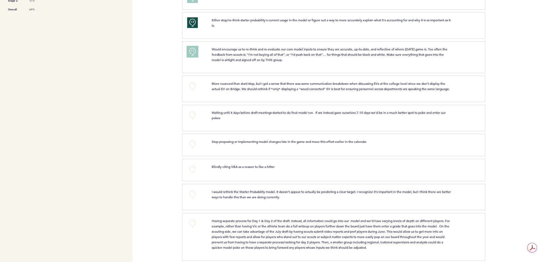
scroll to position [240, 0]
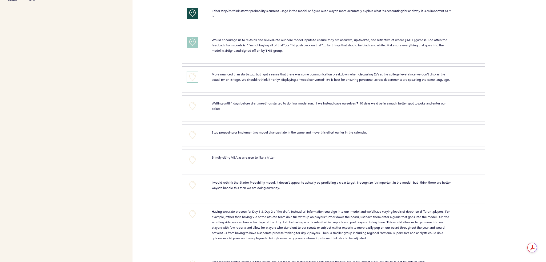
click at [190, 79] on button "+0" at bounding box center [192, 76] width 11 height 11
click at [190, 79] on button "+1" at bounding box center [192, 76] width 11 height 11
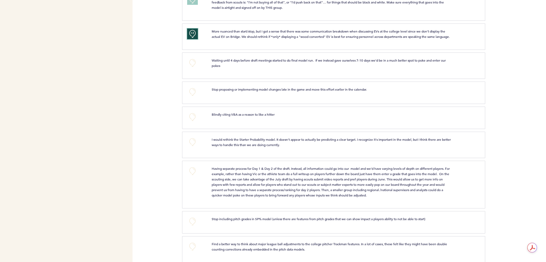
scroll to position [293, 0]
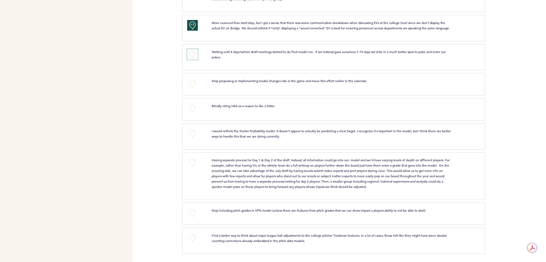
click at [192, 60] on button "+0" at bounding box center [192, 54] width 11 height 11
click at [192, 56] on span "+1" at bounding box center [193, 53] width 4 height 5
click at [194, 85] on button "+0" at bounding box center [192, 83] width 11 height 11
click at [192, 85] on span "+1" at bounding box center [193, 82] width 4 height 5
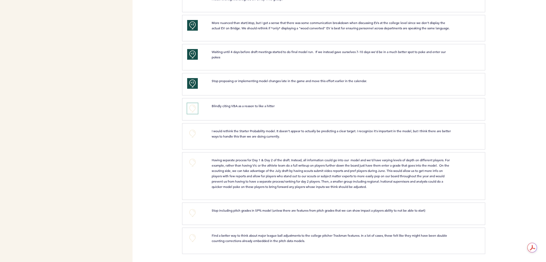
click at [192, 109] on button "+0" at bounding box center [192, 108] width 11 height 11
click at [192, 109] on span "+1" at bounding box center [193, 107] width 4 height 5
click at [193, 108] on span "+1" at bounding box center [193, 107] width 4 height 5
click at [197, 111] on button "+2" at bounding box center [192, 108] width 11 height 11
click at [190, 109] on button "+0" at bounding box center [192, 108] width 11 height 11
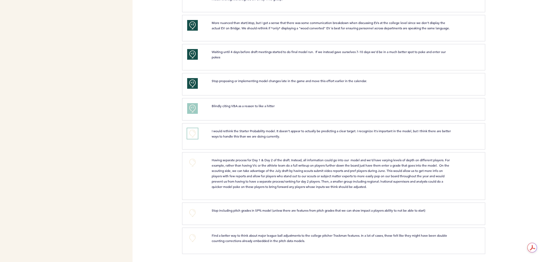
click at [191, 134] on button "+0" at bounding box center [192, 133] width 11 height 11
click at [238, 168] on p "Having separate process for Day 1 & Day 2 of the draft. Instead, all informatio…" at bounding box center [332, 173] width 240 height 32
click at [194, 159] on button "+0" at bounding box center [192, 162] width 11 height 11
click at [190, 239] on button "+0" at bounding box center [192, 238] width 11 height 11
click at [190, 239] on button "+1" at bounding box center [192, 238] width 11 height 11
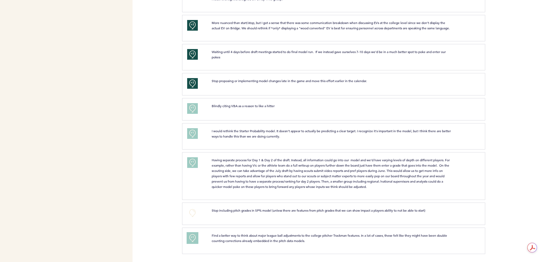
click at [191, 242] on button "+1" at bounding box center [192, 238] width 11 height 11
click at [504, 189] on div at bounding box center [515, 178] width 61 height 49
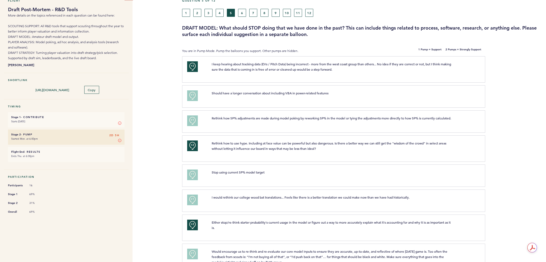
scroll to position [0, 0]
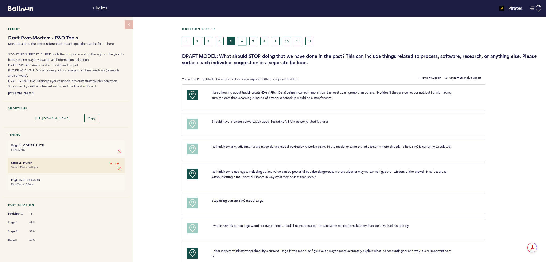
click at [241, 42] on button "6" at bounding box center [242, 41] width 8 height 8
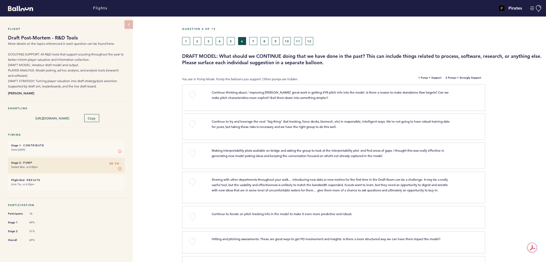
click at [199, 96] on div "+0" at bounding box center [195, 97] width 25 height 15
click at [192, 93] on button "+0" at bounding box center [192, 95] width 11 height 11
click at [0, 0] on span "+0" at bounding box center [0, 0] width 0 height 0
click at [187, 91] on button "+1" at bounding box center [192, 95] width 11 height 11
click at [196, 124] on button "+0" at bounding box center [192, 124] width 11 height 11
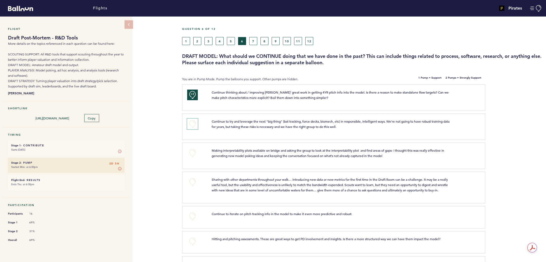
click at [196, 124] on button "+0" at bounding box center [192, 124] width 11 height 11
click at [228, 160] on div "Making interpretability plots available on bridge and asking the group to look …" at bounding box center [343, 155] width 271 height 15
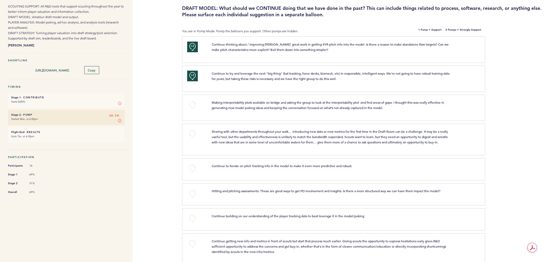
scroll to position [53, 0]
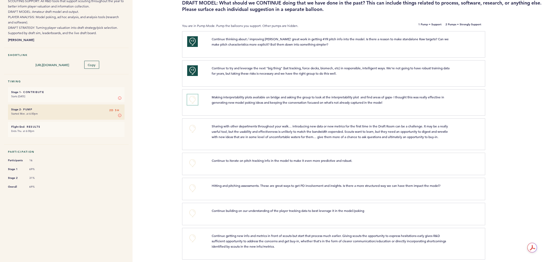
click at [194, 99] on button "+0" at bounding box center [192, 99] width 11 height 11
click at [252, 138] on span "Sharing with other departments throughout your walk… introducing new data or ne…" at bounding box center [330, 131] width 237 height 15
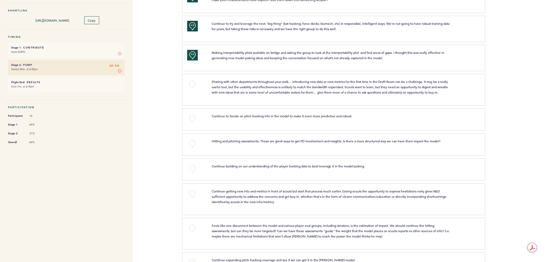
scroll to position [107, 0]
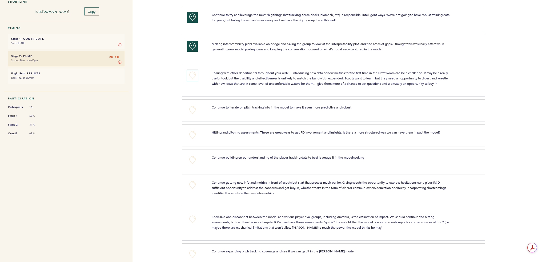
click at [194, 78] on button "+0" at bounding box center [192, 75] width 11 height 11
click at [194, 78] on button "+1" at bounding box center [192, 75] width 11 height 11
click at [230, 109] on span "Continue to iterate on pitch tracking info in the model to make it even more pr…" at bounding box center [282, 107] width 140 height 4
click at [187, 115] on div "+0" at bounding box center [195, 109] width 25 height 11
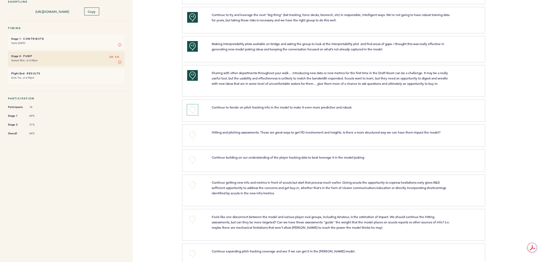
click at [194, 115] on button "+0" at bounding box center [192, 109] width 11 height 11
click at [194, 115] on button "+1" at bounding box center [192, 109] width 11 height 11
click at [234, 140] on div "Hitting and pitching assessments. These are great ways to get PD involvement an…" at bounding box center [343, 135] width 271 height 11
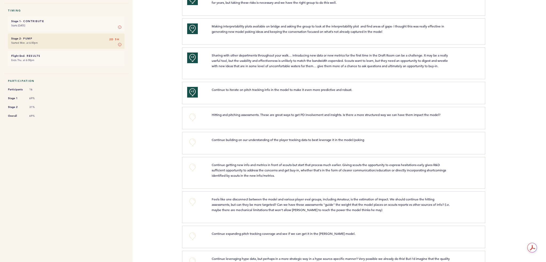
scroll to position [151, 0]
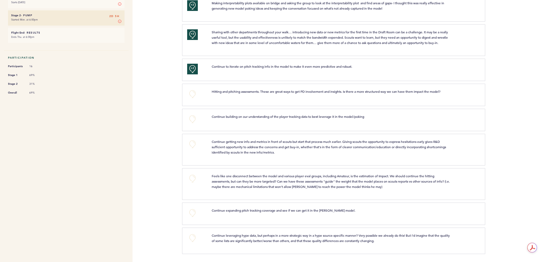
click at [185, 95] on div "+0" at bounding box center [195, 94] width 25 height 11
click at [193, 93] on button "+0" at bounding box center [192, 94] width 11 height 11
click at [193, 93] on span "+1" at bounding box center [193, 93] width 4 height 5
click at [194, 120] on button "+0" at bounding box center [192, 119] width 11 height 11
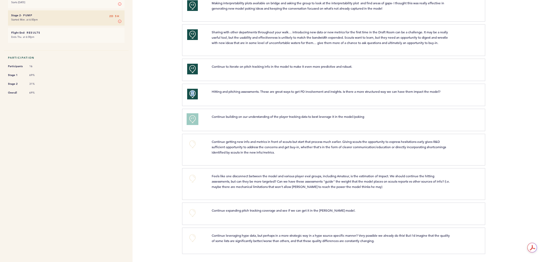
click at [194, 120] on span "+1" at bounding box center [193, 118] width 4 height 5
click at [232, 149] on span "Continue getting new info and metrics in front of scouts but start that process…" at bounding box center [329, 146] width 235 height 15
click at [187, 142] on button "+0" at bounding box center [192, 144] width 11 height 11
click at [262, 181] on span "Feels like one disconnect between the model and various player eval groups, inc…" at bounding box center [331, 181] width 239 height 15
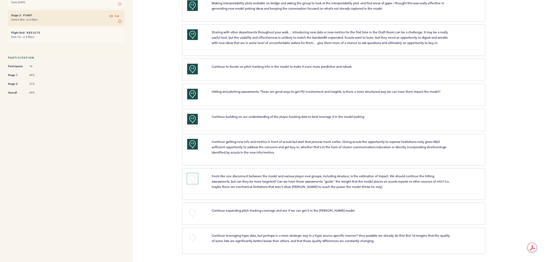
click at [195, 180] on button "+0" at bounding box center [192, 178] width 11 height 11
click at [243, 214] on div "Continue expanding pitch tracking coverage and see if we can get it in the [PER…" at bounding box center [343, 213] width 271 height 11
click at [183, 213] on div "+0" at bounding box center [195, 213] width 25 height 11
click at [194, 211] on button "+0" at bounding box center [192, 213] width 11 height 11
click at [194, 211] on button "+1" at bounding box center [192, 213] width 11 height 11
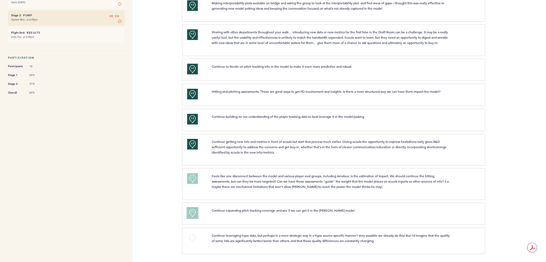
click at [194, 211] on button "+1" at bounding box center [192, 213] width 11 height 11
click at [219, 234] on span "Continue leveraging hype data, but perhaps in a more strategic way in a hype so…" at bounding box center [331, 238] width 239 height 10
click at [195, 238] on button "+0" at bounding box center [192, 238] width 11 height 11
click at [428, 209] on p "Continue expanding pitch tracking coverage and see if we can get it in the [PER…" at bounding box center [332, 210] width 240 height 5
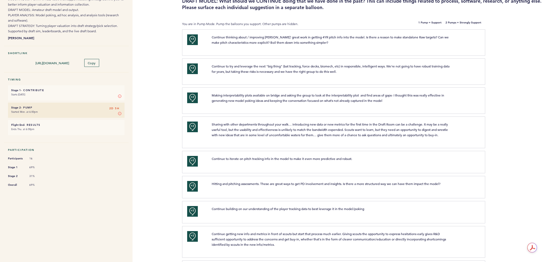
scroll to position [0, 0]
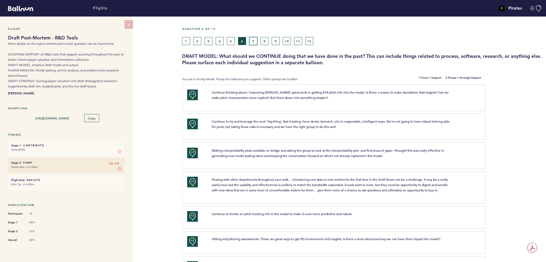
click at [251, 37] on button "7" at bounding box center [253, 41] width 8 height 8
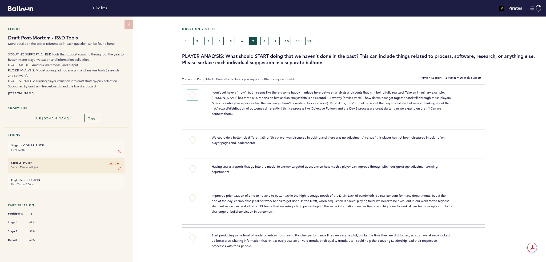
click at [193, 93] on button "+0" at bounding box center [192, 95] width 11 height 11
click at [192, 92] on span "+1" at bounding box center [193, 93] width 4 height 5
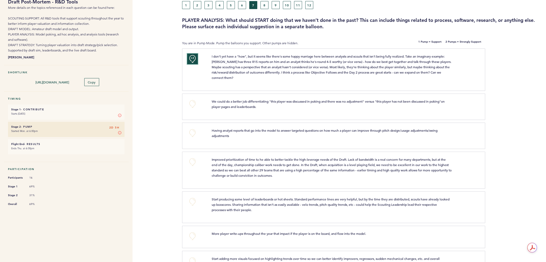
scroll to position [53, 0]
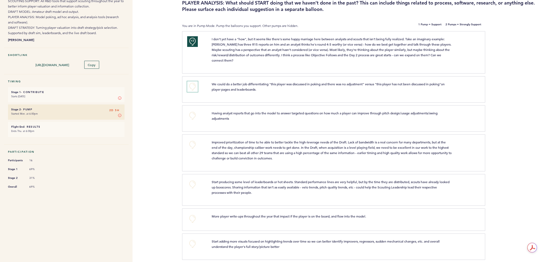
click at [197, 85] on button "+0" at bounding box center [192, 86] width 11 height 11
click at [197, 85] on button "+1" at bounding box center [192, 86] width 11 height 11
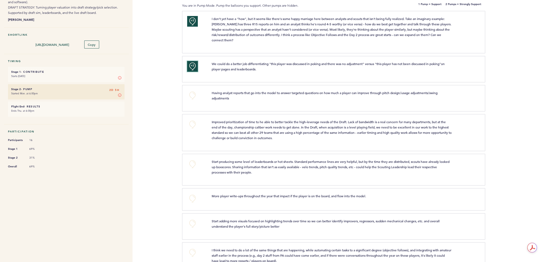
scroll to position [107, 0]
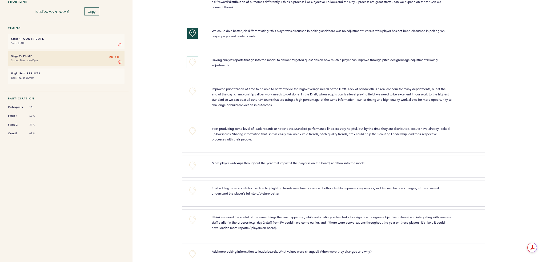
click at [190, 66] on button "+0" at bounding box center [192, 62] width 11 height 11
click at [190, 66] on button "+1" at bounding box center [192, 62] width 11 height 11
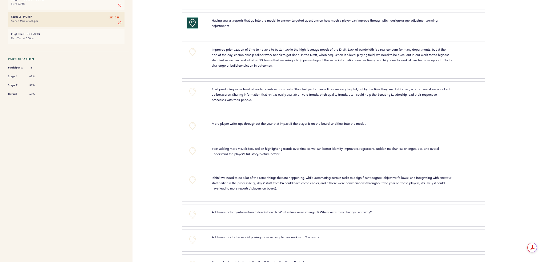
scroll to position [133, 0]
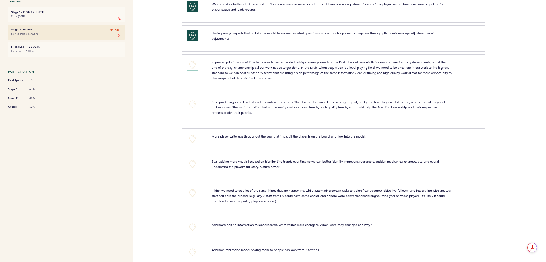
click at [195, 61] on button "+0" at bounding box center [192, 64] width 11 height 11
click at [195, 61] on button "+1" at bounding box center [192, 64] width 11 height 11
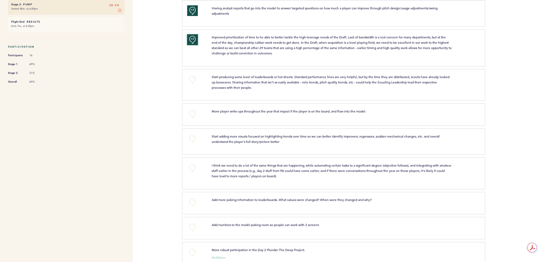
scroll to position [187, 0]
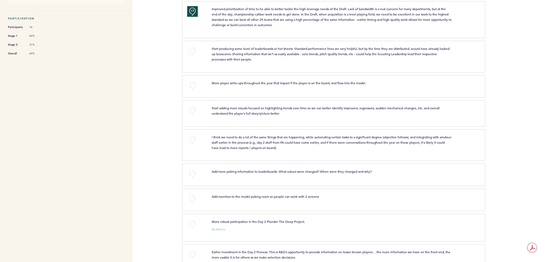
click at [199, 53] on div "+0" at bounding box center [195, 56] width 25 height 20
click at [198, 53] on div "+0" at bounding box center [195, 56] width 25 height 20
click at [194, 53] on button "+0" at bounding box center [192, 51] width 11 height 11
click at [194, 53] on button "+1" at bounding box center [192, 51] width 11 height 11
click at [246, 90] on div "More player write-ups throughout the year that impact if the player is on the b…" at bounding box center [343, 85] width 271 height 11
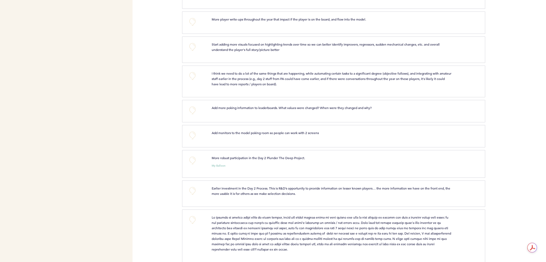
scroll to position [257, 0]
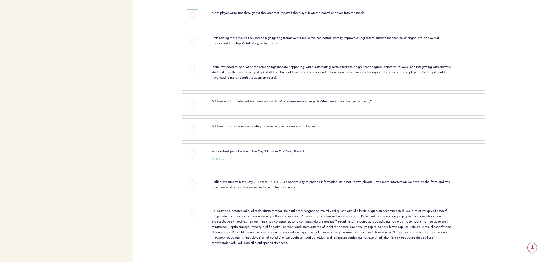
click at [190, 15] on button "+0" at bounding box center [192, 15] width 11 height 11
click at [191, 15] on span "+1" at bounding box center [193, 14] width 4 height 5
click at [188, 40] on button "+0" at bounding box center [192, 40] width 11 height 11
click at [188, 40] on button "+1" at bounding box center [192, 40] width 11 height 11
click at [192, 68] on button "+0" at bounding box center [192, 69] width 11 height 11
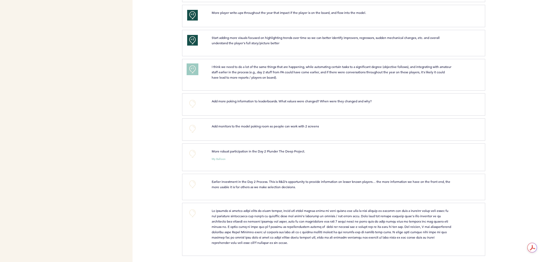
click at [191, 67] on span "+1" at bounding box center [193, 68] width 4 height 5
click at [230, 76] on span "I think we need to do a lot of the same things that are happening, while automa…" at bounding box center [332, 72] width 240 height 15
click at [191, 104] on button "+0" at bounding box center [192, 103] width 11 height 11
click at [191, 104] on span "+1" at bounding box center [193, 102] width 4 height 5
click at [193, 152] on button "+0" at bounding box center [192, 153] width 11 height 11
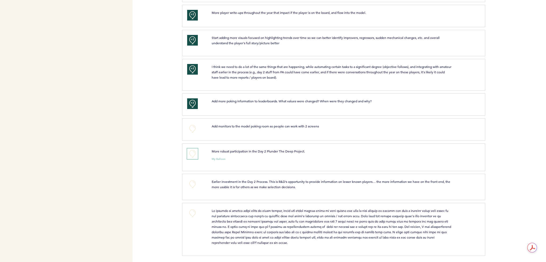
click at [0, 0] on span "+0" at bounding box center [0, 0] width 0 height 0
click at [194, 182] on button "+0" at bounding box center [192, 184] width 11 height 11
click at [194, 182] on span "+1" at bounding box center [193, 183] width 4 height 5
click at [235, 211] on p at bounding box center [332, 226] width 240 height 37
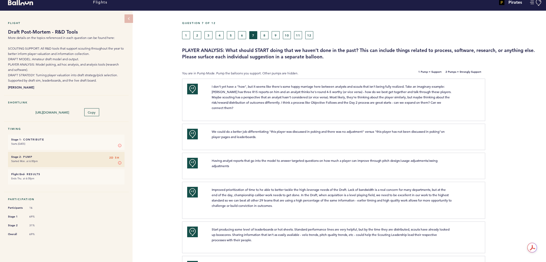
scroll to position [0, 0]
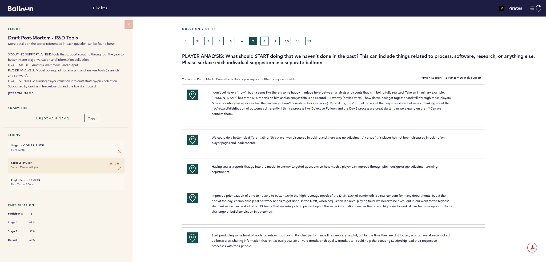
click at [261, 40] on button "8" at bounding box center [264, 41] width 8 height 8
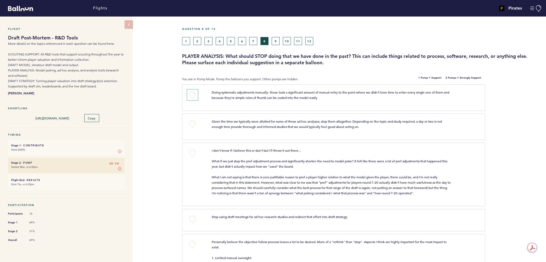
click at [190, 94] on button "+0" at bounding box center [192, 95] width 11 height 11
click at [190, 94] on button "+1" at bounding box center [192, 95] width 11 height 11
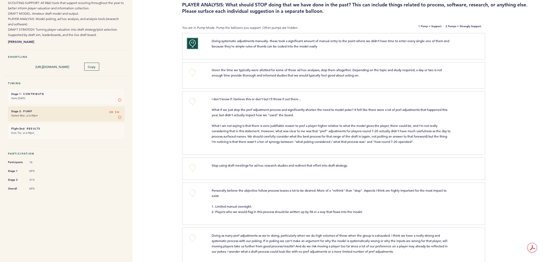
scroll to position [53, 0]
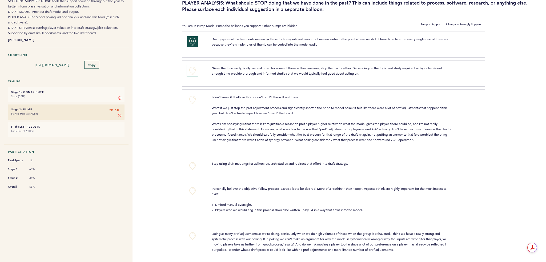
click at [196, 70] on button "+0" at bounding box center [192, 70] width 11 height 11
click at [196, 70] on button "+1" at bounding box center [192, 70] width 11 height 11
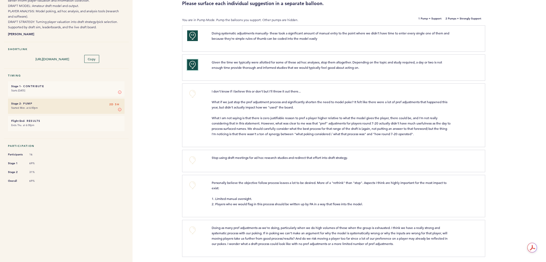
scroll to position [61, 0]
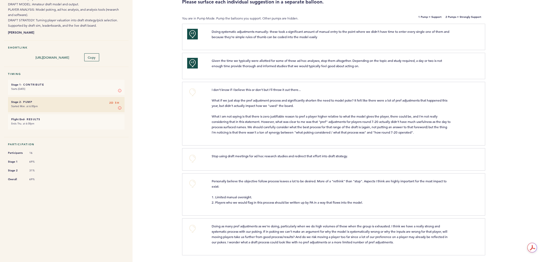
click at [198, 61] on div "+2" at bounding box center [195, 65] width 25 height 15
click at [192, 66] on button "+2" at bounding box center [192, 63] width 11 height 11
click at [191, 66] on button "+0" at bounding box center [192, 63] width 11 height 11
click at [338, 123] on p "I don't know if I believe this or don't but I'll throw it out there... What if …" at bounding box center [332, 111] width 240 height 48
click at [191, 91] on button "+0" at bounding box center [192, 92] width 11 height 11
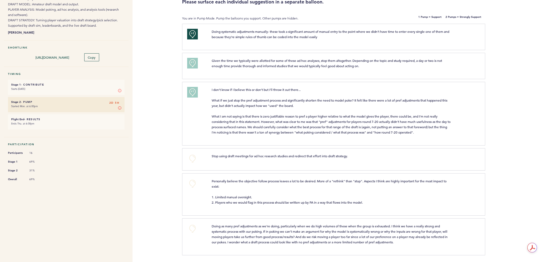
click at [198, 159] on div "+0" at bounding box center [195, 158] width 25 height 11
click at [194, 159] on button "+0" at bounding box center [192, 158] width 11 height 11
click at [261, 187] on p "Personally believe the objective follow process leaves a lot to be desired. Mor…" at bounding box center [332, 191] width 240 height 27
click at [195, 189] on div "+0" at bounding box center [195, 193] width 25 height 31
click at [192, 184] on button "+0" at bounding box center [192, 183] width 11 height 11
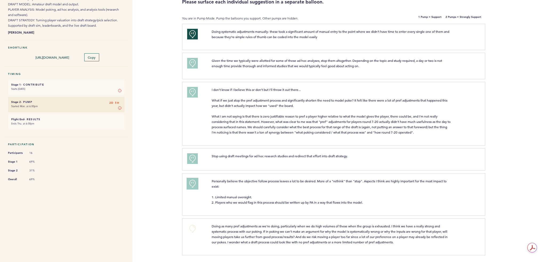
click at [192, 184] on span "+1" at bounding box center [193, 182] width 4 height 5
click at [253, 234] on span "Doing as many pref adjustments as we’re doing, particularly when we do high vol…" at bounding box center [330, 234] width 237 height 20
click at [191, 181] on span "+2" at bounding box center [193, 182] width 4 height 5
click at [191, 181] on button "+2" at bounding box center [192, 183] width 11 height 11
click at [247, 232] on span "Doing as many pref adjustments as we’re doing, particularly when we do high vol…" at bounding box center [330, 234] width 237 height 20
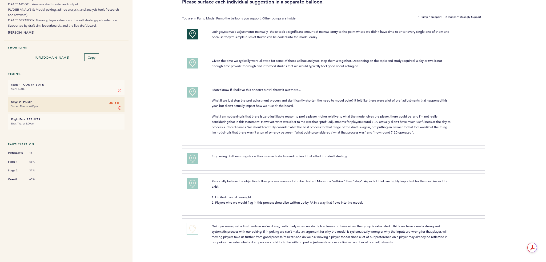
click at [194, 229] on button "+0" at bounding box center [192, 228] width 11 height 11
click at [252, 229] on span "Doing as many pref adjustments as we’re doing, particularly when we do high vol…" at bounding box center [330, 234] width 237 height 20
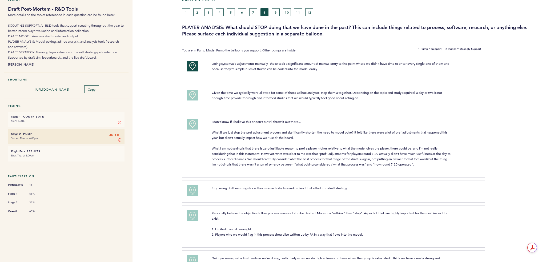
scroll to position [0, 0]
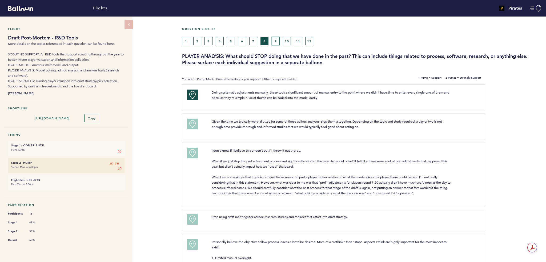
click at [277, 41] on button "9" at bounding box center [276, 41] width 8 height 8
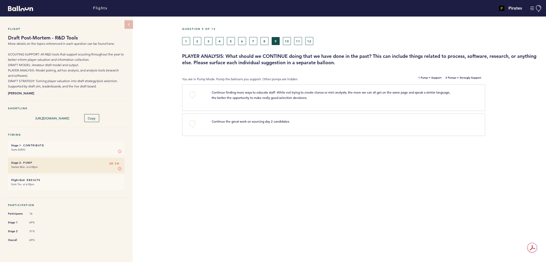
click at [299, 101] on div "Continue finding more ways to educate staff. While not trying to create clones …" at bounding box center [343, 97] width 271 height 15
click at [262, 96] on span "Continue finding more ways to educate staff. While not trying to create clones …" at bounding box center [331, 95] width 239 height 10
click at [192, 93] on button "+0" at bounding box center [192, 95] width 11 height 11
click at [0, 0] on span "+0" at bounding box center [0, 0] width 0 height 0
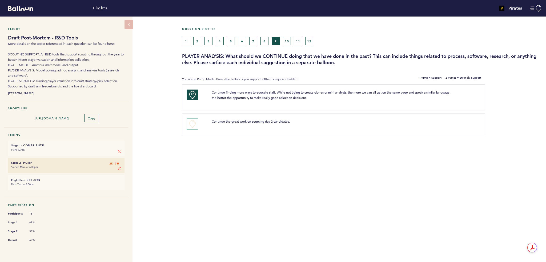
click at [192, 125] on button "+0" at bounding box center [192, 124] width 11 height 11
click at [192, 125] on span "+1" at bounding box center [193, 122] width 4 height 5
click at [285, 39] on button "10" at bounding box center [287, 41] width 8 height 8
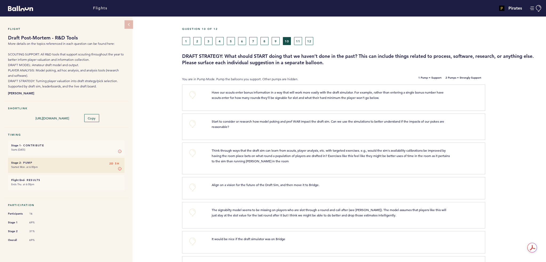
click at [194, 89] on div "+0 Have our scouts enter bonus information in a way that will work more easily …" at bounding box center [333, 98] width 303 height 26
click at [190, 93] on button "+0" at bounding box center [192, 95] width 11 height 11
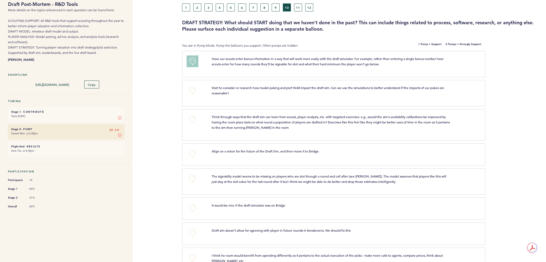
scroll to position [53, 0]
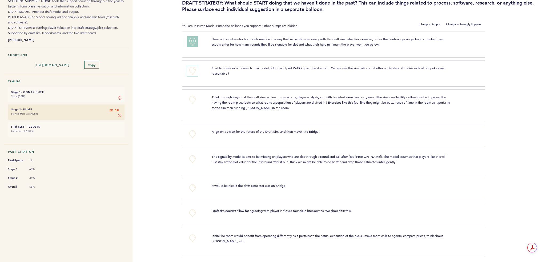
click at [195, 69] on button "+0" at bounding box center [192, 70] width 11 height 11
click at [196, 43] on button "+1" at bounding box center [192, 41] width 11 height 11
click at [269, 106] on span "Think through ways that the draft sim can learn from scouts, player analysis, e…" at bounding box center [331, 102] width 239 height 15
click at [194, 99] on button "+0" at bounding box center [192, 99] width 11 height 11
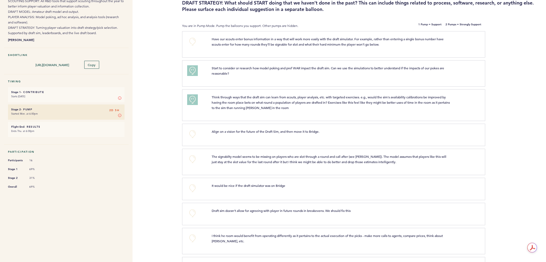
click at [254, 134] on div "Align on a vision for the future of the Draft Sim, and then move it to Bridge. …" at bounding box center [343, 134] width 271 height 11
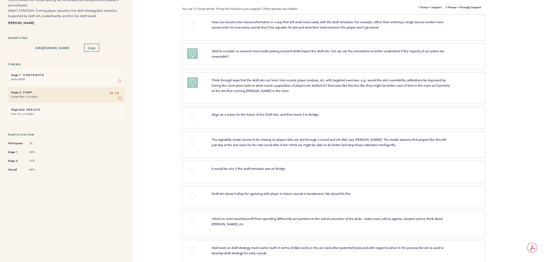
scroll to position [80, 0]
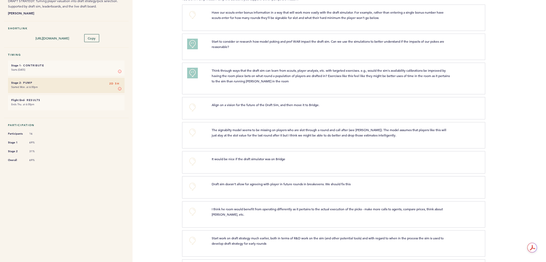
click at [198, 74] on div "+1" at bounding box center [195, 78] width 25 height 20
click at [195, 74] on button "+1" at bounding box center [192, 73] width 11 height 11
click at [244, 104] on span "Align on a vision for the future of the Draft Sim, and then move it to Bridge." at bounding box center [266, 105] width 108 height 4
click at [188, 107] on button "+0" at bounding box center [192, 107] width 11 height 11
click at [188, 107] on button "+1" at bounding box center [192, 107] width 11 height 11
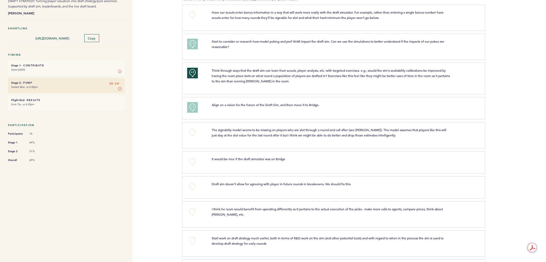
click at [237, 135] on span "The signabilty model seems to be missing on players who are slot through a roun…" at bounding box center [329, 133] width 235 height 10
click at [199, 111] on div "+1" at bounding box center [195, 107] width 25 height 11
click at [196, 110] on button "+1" at bounding box center [192, 107] width 11 height 11
click at [247, 136] on span "The signabilty model seems to be missing on players who are slot through a roun…" at bounding box center [329, 133] width 235 height 10
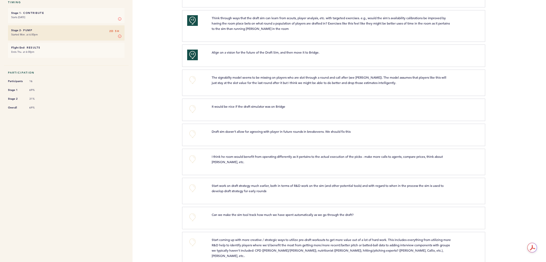
scroll to position [107, 0]
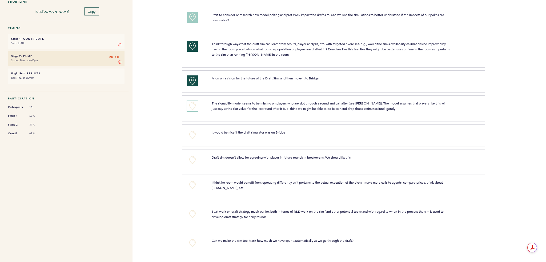
click at [192, 106] on button "+0" at bounding box center [192, 105] width 11 height 11
click at [192, 106] on span "+1" at bounding box center [193, 104] width 4 height 5
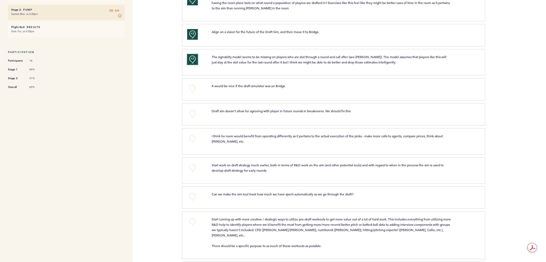
scroll to position [160, 0]
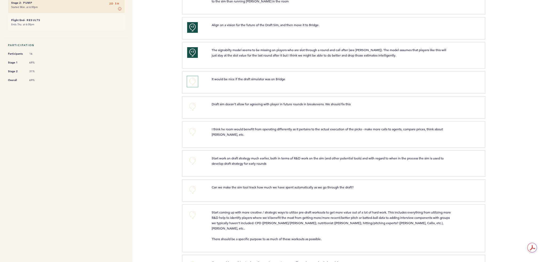
click at [192, 81] on button "+0" at bounding box center [192, 81] width 11 height 11
click at [0, 0] on span "+0" at bounding box center [0, 0] width 0 height 0
click at [186, 78] on div "+1" at bounding box center [195, 81] width 25 height 11
click at [191, 80] on span "+1" at bounding box center [193, 80] width 4 height 5
click at [225, 105] on p "Draft sim doesn’t allow for agreeing with player in future rounds in breakevens…" at bounding box center [332, 103] width 240 height 5
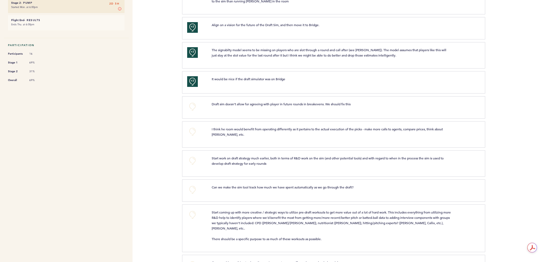
click at [191, 100] on div "+0 Draft sim doesn’t allow for agreeing with player in future rounds in breakev…" at bounding box center [333, 107] width 303 height 22
click at [191, 102] on button "+0" at bounding box center [192, 106] width 11 height 11
click at [0, 0] on span "+0" at bounding box center [0, 0] width 0 height 0
click at [192, 131] on button "+0" at bounding box center [192, 131] width 11 height 11
click at [192, 131] on span "+1" at bounding box center [193, 130] width 4 height 5
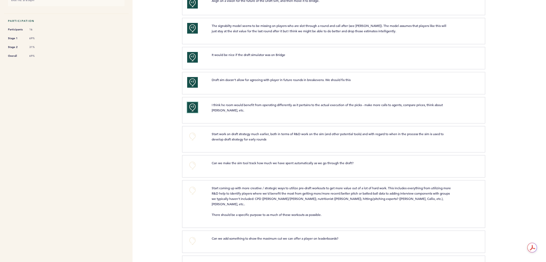
scroll to position [213, 0]
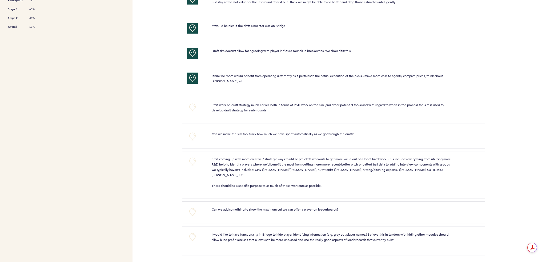
click at [191, 75] on span "+2" at bounding box center [193, 77] width 4 height 5
click at [192, 107] on button "+0" at bounding box center [192, 107] width 11 height 11
click at [192, 107] on span "+1" at bounding box center [193, 106] width 4 height 5
click at [190, 135] on button "+0" at bounding box center [192, 136] width 11 height 11
click at [190, 135] on button "+1" at bounding box center [192, 136] width 11 height 11
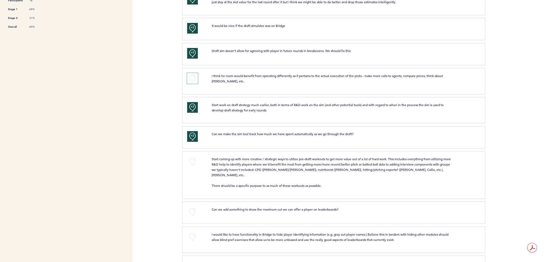
click at [196, 78] on button "+0" at bounding box center [192, 78] width 11 height 11
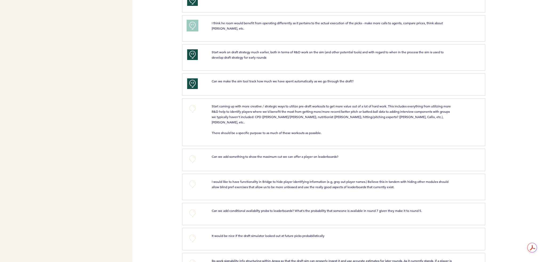
scroll to position [267, 0]
click at [190, 106] on button "+0" at bounding box center [192, 108] width 11 height 11
click at [190, 105] on button "+1" at bounding box center [192, 108] width 11 height 11
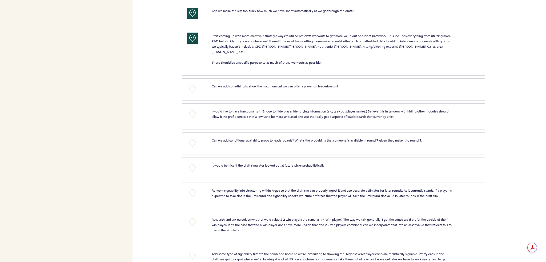
scroll to position [347, 0]
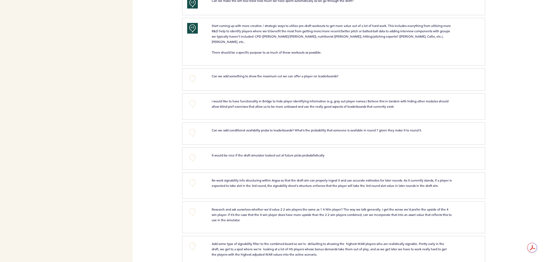
click at [198, 73] on div "+0" at bounding box center [195, 78] width 25 height 11
click at [192, 73] on button "+0" at bounding box center [192, 78] width 11 height 11
click at [192, 75] on span "+1" at bounding box center [193, 77] width 4 height 5
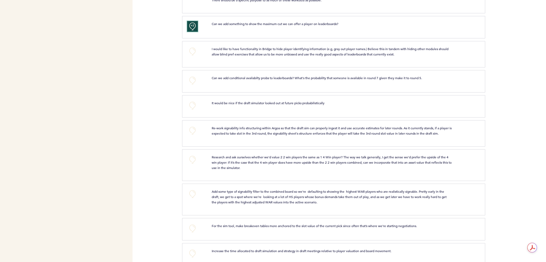
scroll to position [400, 0]
click at [188, 45] on button "+0" at bounding box center [192, 50] width 11 height 11
click at [189, 45] on button "+1" at bounding box center [192, 50] width 11 height 11
click at [195, 74] on button "+0" at bounding box center [192, 79] width 11 height 11
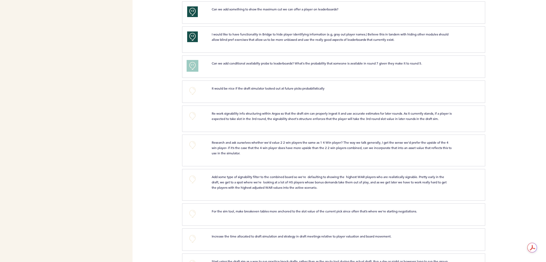
scroll to position [427, 0]
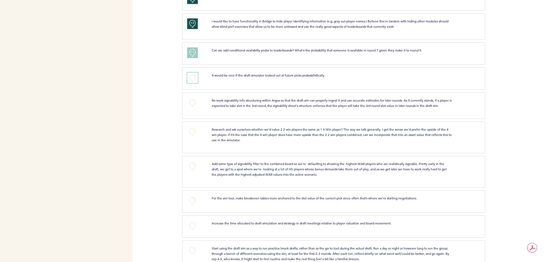
click at [188, 73] on button "+0" at bounding box center [192, 78] width 11 height 11
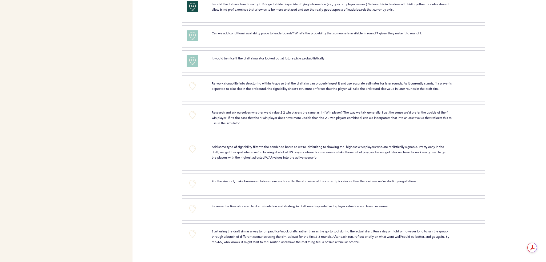
scroll to position [453, 0]
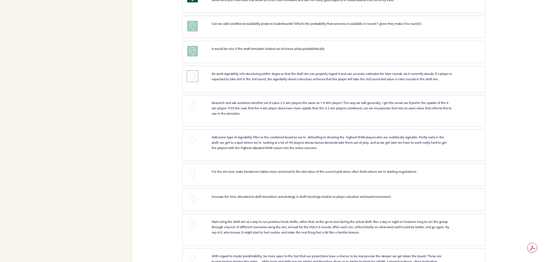
click at [191, 71] on button "+0" at bounding box center [192, 76] width 11 height 11
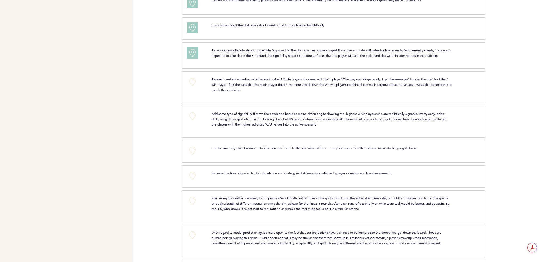
scroll to position [506, 0]
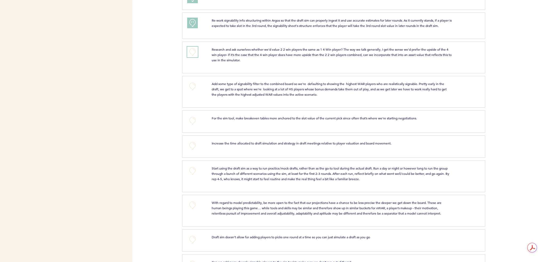
click at [195, 48] on button "+0" at bounding box center [192, 52] width 11 height 11
click at [195, 48] on button "+1" at bounding box center [192, 52] width 11 height 11
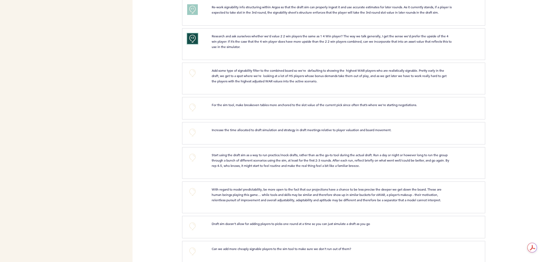
scroll to position [526, 0]
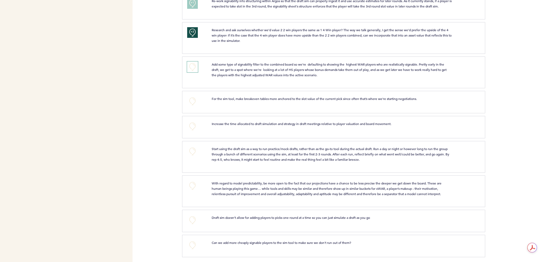
click at [195, 68] on button "+0" at bounding box center [192, 67] width 11 height 11
click at [195, 68] on button "+1" at bounding box center [192, 67] width 11 height 11
click at [186, 64] on div "+2" at bounding box center [195, 72] width 25 height 20
click at [184, 66] on div "+2" at bounding box center [195, 72] width 25 height 20
click at [197, 65] on button "+2" at bounding box center [192, 67] width 11 height 11
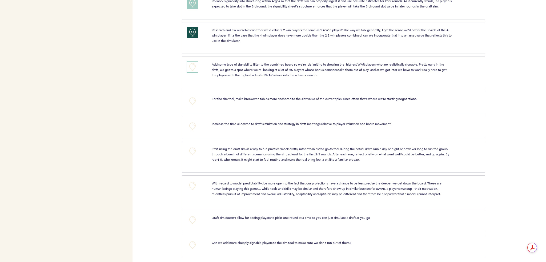
click at [197, 65] on button "+0" at bounding box center [192, 67] width 11 height 11
click at [194, 99] on button "+0" at bounding box center [192, 101] width 11 height 11
click at [195, 126] on button "+0" at bounding box center [192, 126] width 11 height 11
click at [194, 152] on button "+0" at bounding box center [192, 151] width 11 height 11
click at [248, 190] on span "With regard to model predictability, be more open to the fact that our projecti…" at bounding box center [327, 188] width 231 height 15
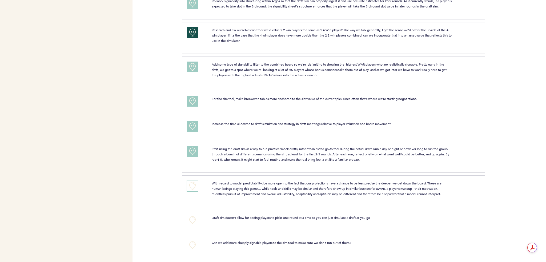
click at [191, 184] on button "+0" at bounding box center [192, 185] width 11 height 11
click at [191, 184] on span "+1" at bounding box center [193, 184] width 4 height 5
click at [190, 219] on button "+0" at bounding box center [192, 220] width 11 height 11
click at [198, 243] on div "+0" at bounding box center [195, 245] width 25 height 11
click at [193, 243] on button "+0" at bounding box center [192, 245] width 11 height 11
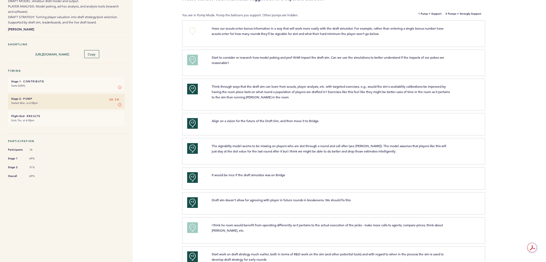
scroll to position [0, 0]
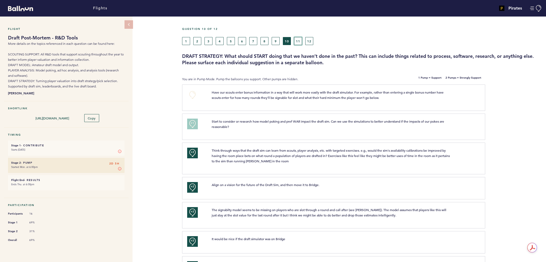
click at [299, 41] on button "11" at bounding box center [298, 41] width 8 height 8
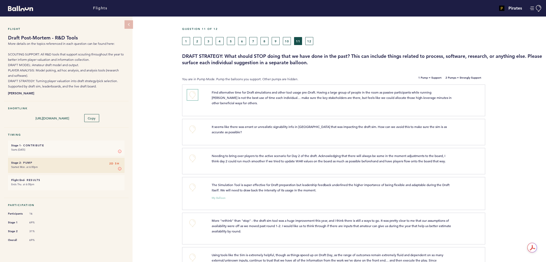
click at [191, 93] on button "+0" at bounding box center [192, 95] width 11 height 11
click at [0, 0] on span "+0" at bounding box center [0, 0] width 0 height 0
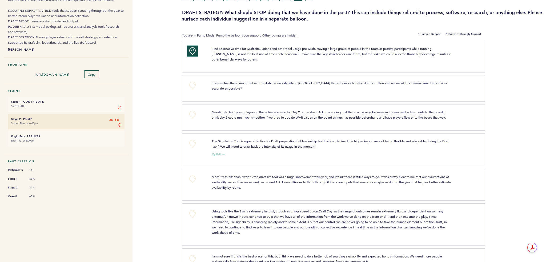
scroll to position [53, 0]
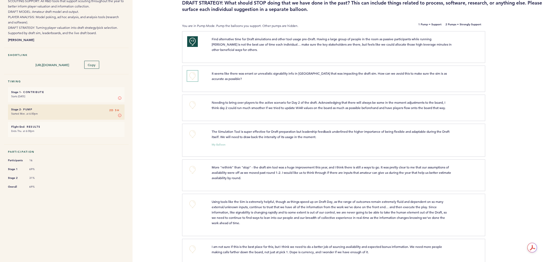
click at [193, 77] on button "+0" at bounding box center [192, 76] width 11 height 11
click at [0, 0] on span "+0" at bounding box center [0, 0] width 0 height 0
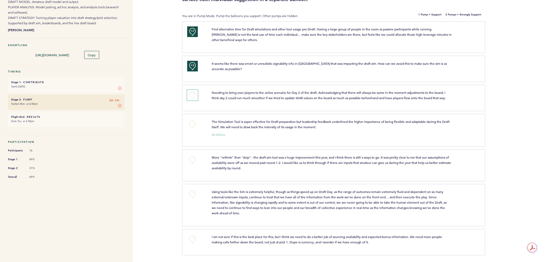
click at [187, 90] on button "+0" at bounding box center [192, 95] width 11 height 11
click at [243, 125] on span "The Simulation Tool is super effective for Draft preparation but leadership fee…" at bounding box center [331, 124] width 239 height 10
click at [191, 122] on button "+0" at bounding box center [192, 124] width 11 height 11
click at [191, 122] on span "+1" at bounding box center [193, 123] width 4 height 5
click at [198, 123] on div "+1" at bounding box center [195, 129] width 25 height 21
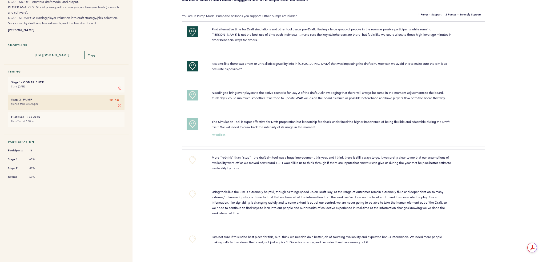
click at [196, 125] on button "+1" at bounding box center [192, 124] width 11 height 11
click at [241, 166] on span "More "rethink" than "stop" - the draft sim tool was a huge improvement this yea…" at bounding box center [332, 162] width 240 height 15
click at [191, 162] on button "+0" at bounding box center [192, 160] width 11 height 11
click at [191, 158] on span "+1" at bounding box center [193, 158] width 4 height 5
click at [277, 199] on span "Using tools like the Sim is extremely helpful, though as things speed up on Dra…" at bounding box center [330, 203] width 236 height 26
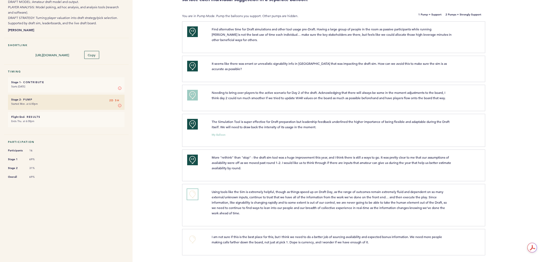
click at [196, 194] on button "+0" at bounding box center [192, 194] width 11 height 11
click at [196, 194] on button "+1" at bounding box center [192, 194] width 11 height 11
click at [286, 201] on span "Using tools like the Sim is extremely helpful, though as things speed up on Dra…" at bounding box center [330, 203] width 236 height 26
click at [205, 241] on div "+0" at bounding box center [195, 241] width 25 height 15
click at [195, 239] on button "+0" at bounding box center [192, 239] width 11 height 11
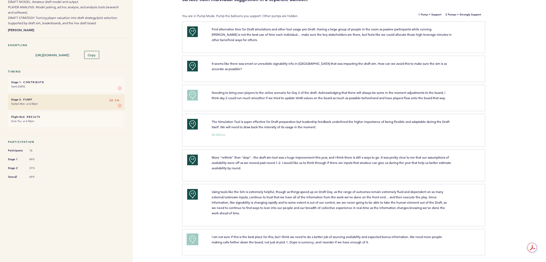
click at [195, 239] on button "+1" at bounding box center [192, 239] width 11 height 11
click at [265, 193] on p "Using tools like the Sim is extremely helpful, though as things speed up on Dra…" at bounding box center [332, 202] width 240 height 27
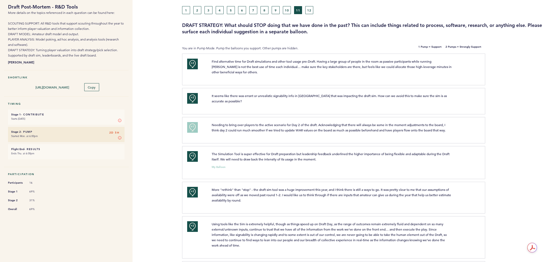
scroll to position [0, 0]
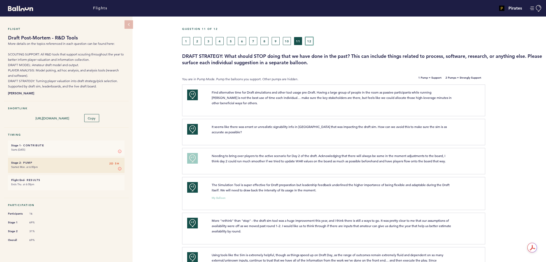
click at [311, 40] on button "12" at bounding box center [309, 41] width 8 height 8
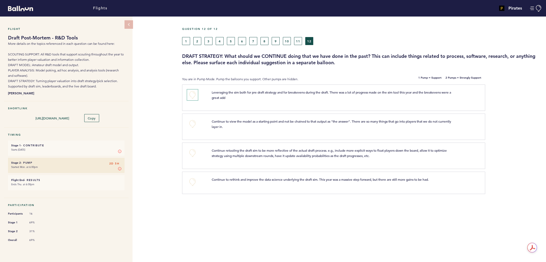
click at [193, 95] on button "+0" at bounding box center [192, 95] width 11 height 11
click at [232, 134] on div "+0 Continue to view the model as a starting point and not be chained to that ou…" at bounding box center [333, 127] width 303 height 26
click at [192, 125] on button "+0" at bounding box center [192, 124] width 11 height 11
click at [0, 0] on span "+0" at bounding box center [0, 0] width 0 height 0
click at [265, 152] on p "Continue retooling the draft sim to be more reflective of the actual draft proc…" at bounding box center [332, 153] width 240 height 11
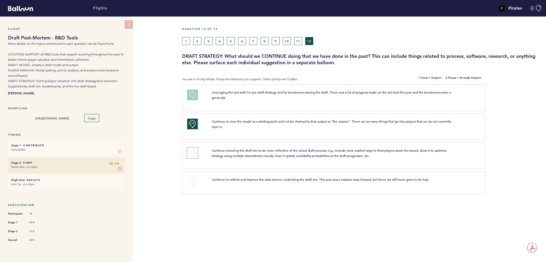
click at [192, 150] on button "+0" at bounding box center [192, 153] width 11 height 11
click at [248, 180] on span "Continue to rethink and improve the data science underlying the draft sim. This…" at bounding box center [320, 179] width 217 height 4
click at [192, 179] on button "+0" at bounding box center [192, 182] width 11 height 11
click at [187, 41] on button "1" at bounding box center [186, 41] width 8 height 8
